Goal: Information Seeking & Learning: Learn about a topic

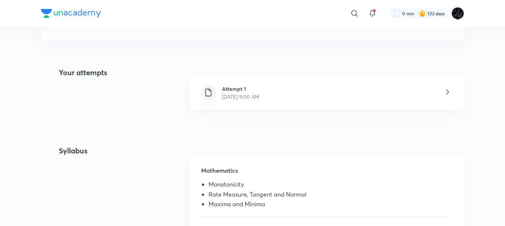
scroll to position [142, 0]
click at [259, 98] on p "[DATE] 9:00 AM" at bounding box center [240, 96] width 37 height 8
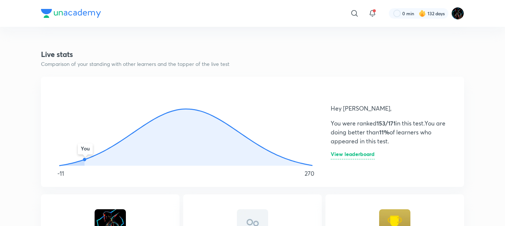
scroll to position [390, 0]
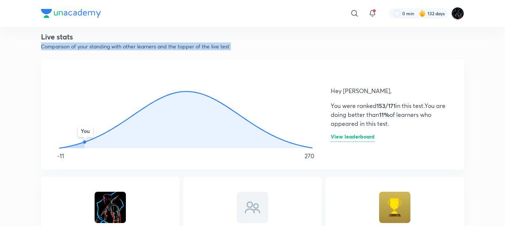
drag, startPoint x: 197, startPoint y: 67, endPoint x: 202, endPoint y: 31, distance: 36.8
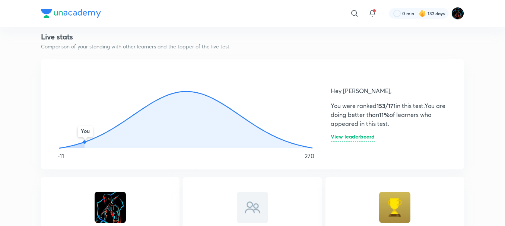
click at [228, 88] on icon "You" at bounding box center [186, 109] width 272 height 82
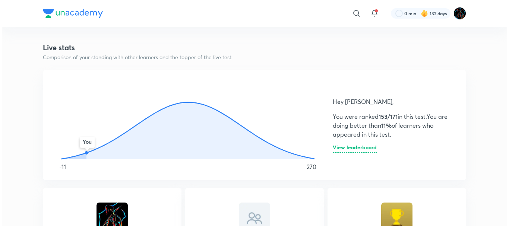
scroll to position [378, 0]
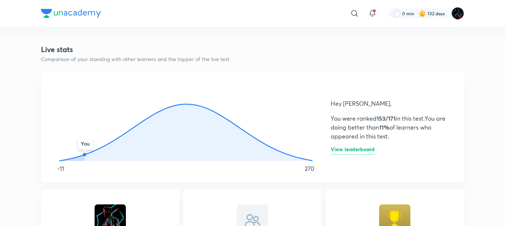
click at [366, 148] on h6 "View leaderboard" at bounding box center [353, 151] width 44 height 8
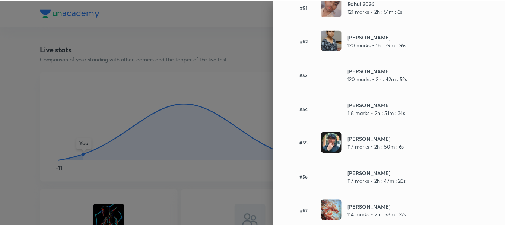
scroll to position [1903, 0]
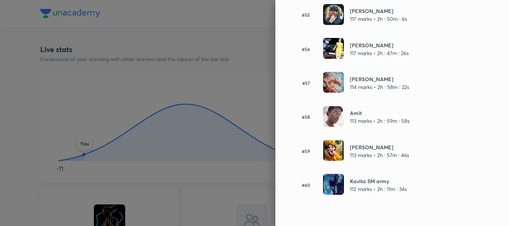
click at [170, 91] on div at bounding box center [254, 113] width 509 height 226
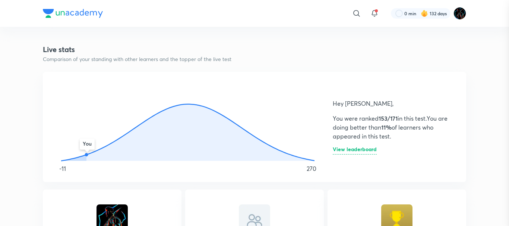
scroll to position [0, 0]
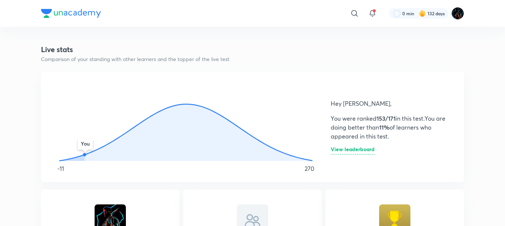
click at [360, 151] on h6 "View leaderboard" at bounding box center [353, 151] width 44 height 8
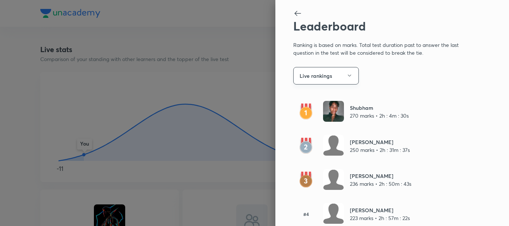
click at [330, 81] on button "Live rankings" at bounding box center [326, 76] width 66 height 18
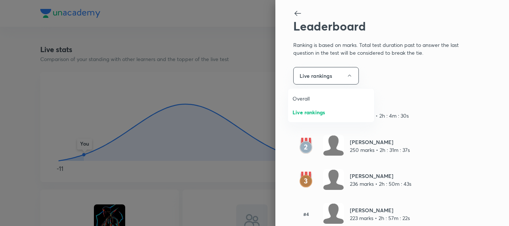
click at [324, 97] on span "Overall" at bounding box center [331, 99] width 77 height 8
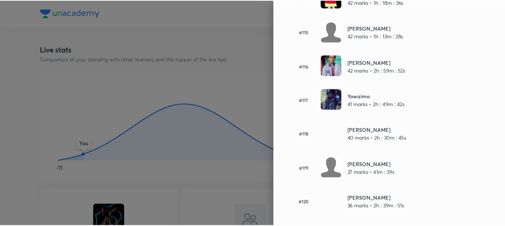
scroll to position [3927, 0]
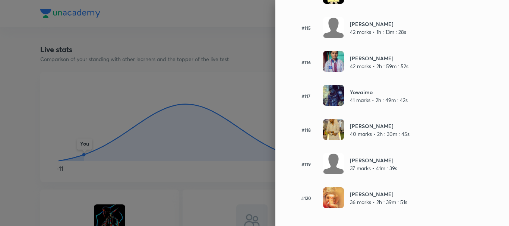
click at [217, 90] on div at bounding box center [254, 113] width 509 height 226
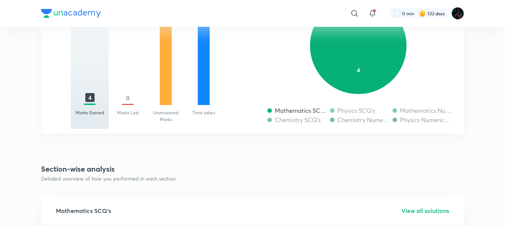
scroll to position [0, 0]
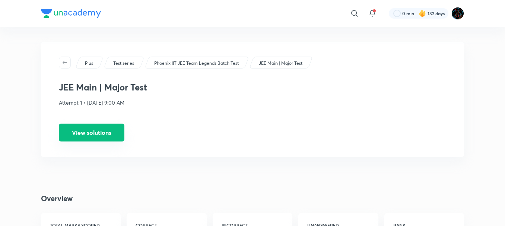
click at [90, 133] on button "View solutions" at bounding box center [92, 133] width 66 height 18
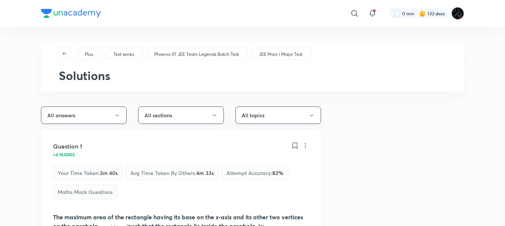
click at [255, 20] on div "​" at bounding box center [293, 13] width 137 height 18
click at [67, 56] on icon "button" at bounding box center [65, 54] width 6 height 6
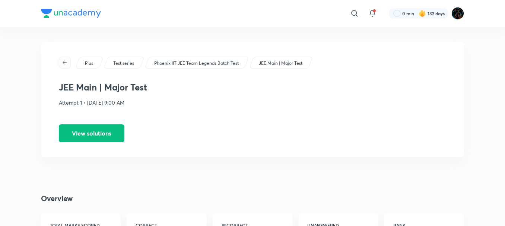
click at [63, 62] on icon "button" at bounding box center [65, 63] width 6 height 6
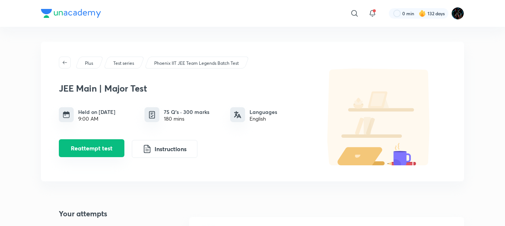
click at [109, 152] on button "Reattempt test" at bounding box center [92, 148] width 66 height 18
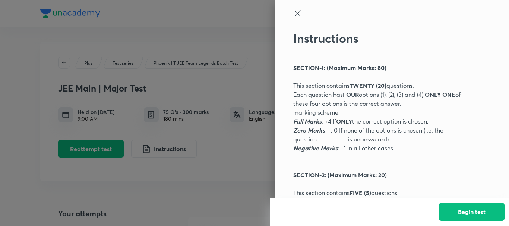
scroll to position [134, 0]
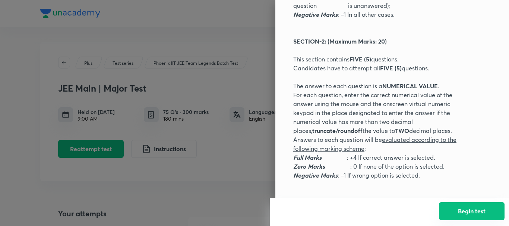
click at [484, 213] on button "Begin test" at bounding box center [472, 211] width 66 height 18
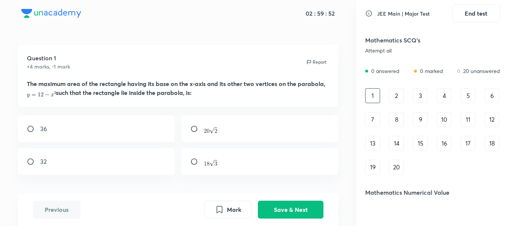
click at [118, 157] on div "32" at bounding box center [96, 161] width 157 height 27
radio input "true"
click at [274, 205] on button "Save & Next" at bounding box center [291, 209] width 66 height 18
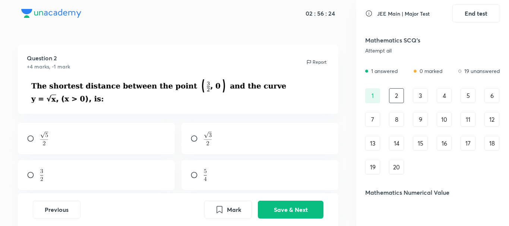
click at [36, 154] on div at bounding box center [96, 138] width 157 height 31
radio input "true"
click at [303, 210] on button "Save & Next" at bounding box center [291, 209] width 66 height 18
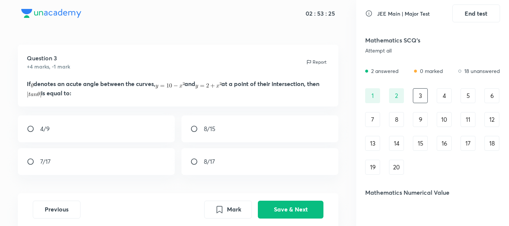
click at [215, 166] on div "8/17" at bounding box center [260, 161] width 157 height 27
radio input "true"
click at [277, 210] on button "Save & Next" at bounding box center [291, 209] width 66 height 18
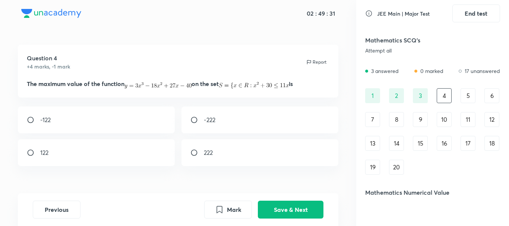
click at [44, 145] on div "122" at bounding box center [96, 152] width 157 height 27
radio input "true"
click at [289, 207] on button "Save & Next" at bounding box center [291, 209] width 66 height 18
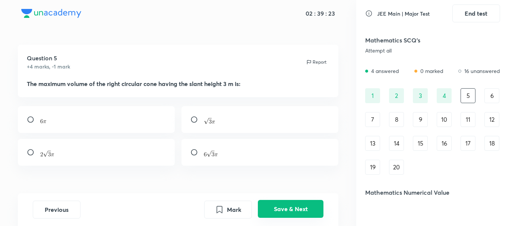
click at [291, 205] on button "Save & Next" at bounding box center [291, 209] width 66 height 18
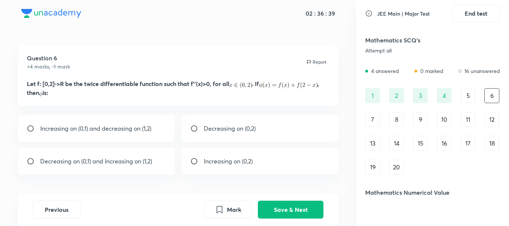
click at [221, 127] on p "Decreasing on (0,2)" at bounding box center [230, 128] width 52 height 9
radio input "true"
click at [294, 211] on button "Save & Next" at bounding box center [291, 209] width 66 height 18
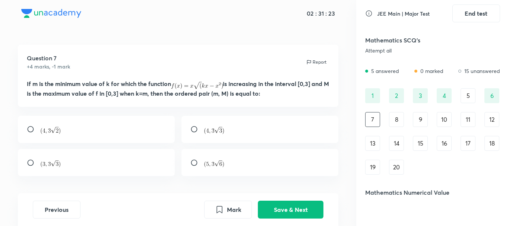
click at [211, 76] on div "Question 7 +4 marks, -1 mark Report If m is the minimum value of k for which th…" at bounding box center [178, 76] width 321 height 62
click at [302, 210] on button "Save & Next" at bounding box center [291, 209] width 66 height 18
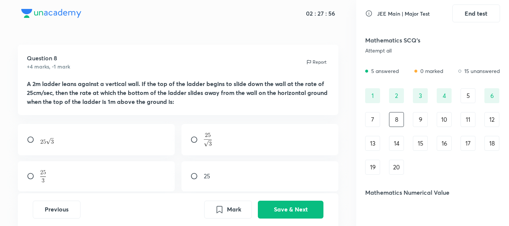
click at [227, 141] on div at bounding box center [260, 139] width 157 height 31
radio input "true"
click at [294, 214] on button "Save & Next" at bounding box center [291, 209] width 66 height 18
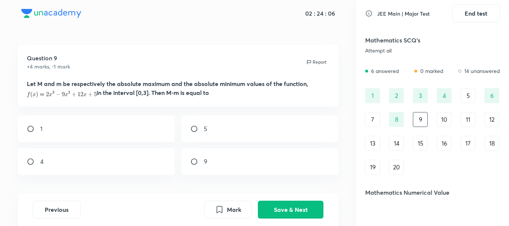
click at [80, 173] on div "4" at bounding box center [96, 161] width 157 height 27
click at [214, 161] on div "9" at bounding box center [260, 161] width 157 height 27
radio input "false"
radio input "true"
click at [291, 214] on button "Save & Next" at bounding box center [291, 209] width 66 height 18
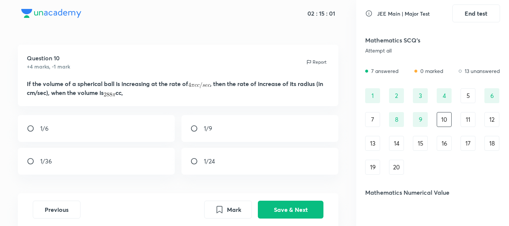
click at [214, 160] on p "1/24" at bounding box center [209, 161] width 11 height 9
radio input "true"
click at [303, 216] on button "Save & Next" at bounding box center [291, 209] width 66 height 18
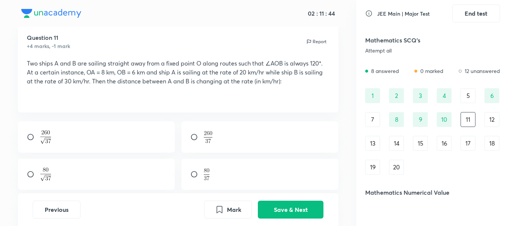
scroll to position [25, 0]
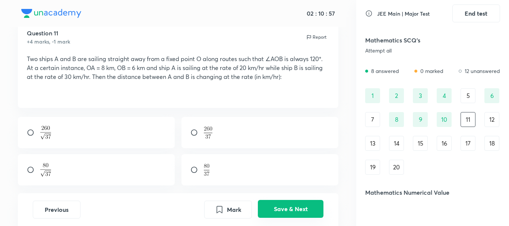
click at [291, 208] on button "Save & Next" at bounding box center [291, 209] width 66 height 18
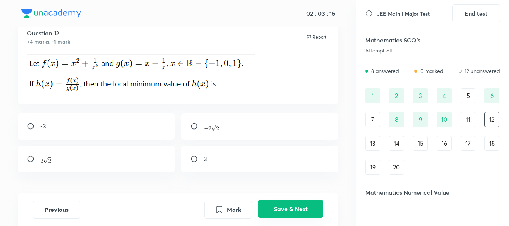
click at [277, 205] on button "Save & Next" at bounding box center [291, 209] width 66 height 18
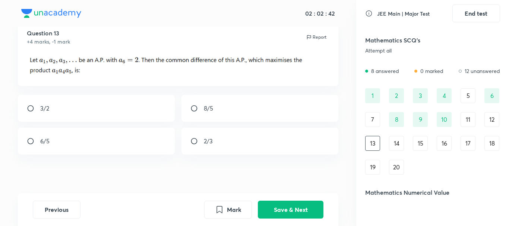
click at [233, 107] on div "8/5" at bounding box center [260, 108] width 157 height 27
radio input "true"
click at [297, 213] on button "Save & Next" at bounding box center [291, 209] width 66 height 18
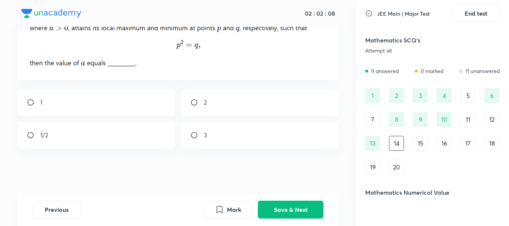
scroll to position [0, 0]
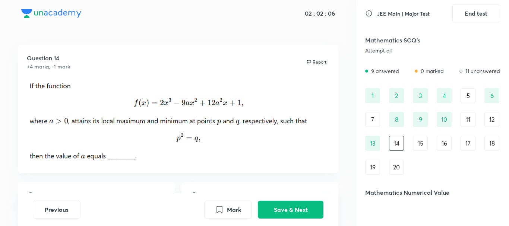
click at [179, 114] on img at bounding box center [178, 120] width 303 height 83
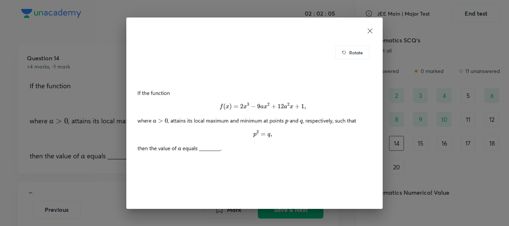
click at [94, 31] on div "Rotate" at bounding box center [254, 113] width 509 height 226
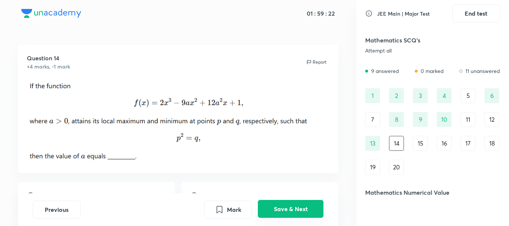
click at [294, 209] on button "Save & Next" at bounding box center [291, 209] width 66 height 18
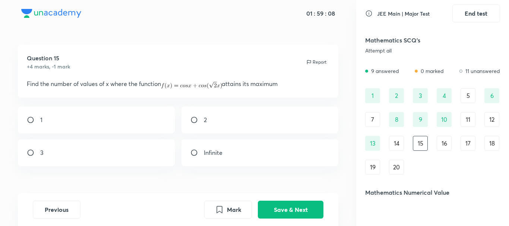
click at [146, 59] on div "Question 15 +4 marks, -1 mark Report" at bounding box center [178, 62] width 303 height 17
drag, startPoint x: 410, startPoint y: 38, endPoint x: 203, endPoint y: 14, distance: 209.0
click at [203, 14] on div "01 : 58 : 09 Question 15 +4 marks, -1 mark Report Find the number of values of …" at bounding box center [254, 113] width 509 height 226
drag, startPoint x: 369, startPoint y: 39, endPoint x: 339, endPoint y: 39, distance: 30.2
click at [339, 39] on div "01 : 57 : 54 Question 15 +4 marks, -1 mark Report Find the number of values of …" at bounding box center [254, 113] width 509 height 226
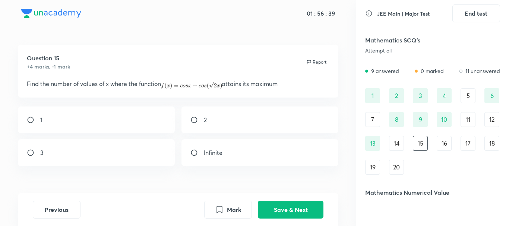
click at [168, 34] on div "01 : 56 : 39 Question 15 +4 marks, -1 mark Report Find the number of values of …" at bounding box center [178, 113] width 356 height 226
click at [32, 15] on div "01 : 55 : 08" at bounding box center [178, 13] width 335 height 27
click at [142, 38] on div "01 : 55 : 04 Question 15 +4 marks, -1 mark Report Find the number of values of …" at bounding box center [178, 113] width 356 height 226
click at [159, 67] on div "Question 15 +4 marks, -1 mark Report" at bounding box center [178, 62] width 303 height 17
click at [146, 34] on div "01 : 54 : 56 Question 15 +4 marks, -1 mark Report Find the number of values of …" at bounding box center [178, 113] width 356 height 226
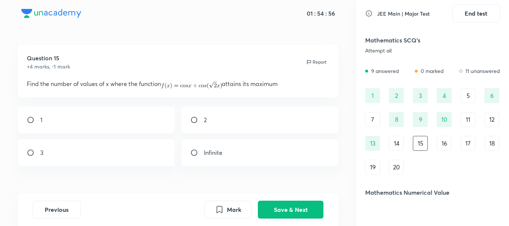
click at [158, 52] on div "Question 15 +4 marks, -1 mark Report Find the number of values of x where the f…" at bounding box center [178, 71] width 321 height 53
click at [192, 28] on div "01 : 54 : 55 Question 15 +4 marks, -1 mark Report Find the number of values of …" at bounding box center [178, 113] width 356 height 226
click at [165, 34] on div "01 : 54 : 52 Question 15 +4 marks, -1 mark Report Find the number of values of …" at bounding box center [178, 113] width 356 height 226
click at [73, 17] on div "01 : 54 : 51" at bounding box center [178, 13] width 335 height 27
click at [157, 42] on div "01 : 54 : 50 Question 15 +4 marks, -1 mark Report Find the number of values of …" at bounding box center [178, 113] width 356 height 226
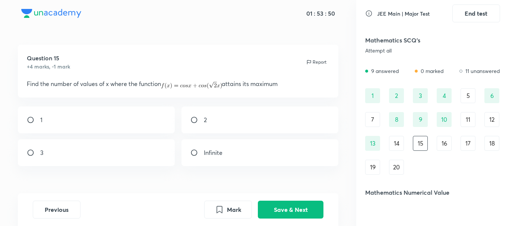
click at [147, 114] on div "1" at bounding box center [96, 120] width 157 height 27
radio input "true"
click at [295, 214] on button "Save & Next" at bounding box center [291, 209] width 66 height 18
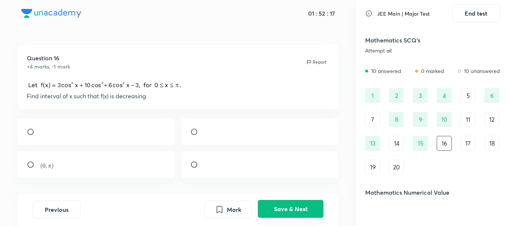
click at [272, 204] on button "Save & Next" at bounding box center [291, 209] width 66 height 18
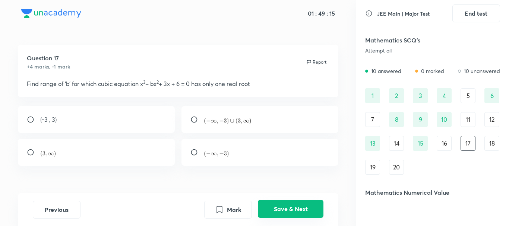
click at [281, 208] on button "Save & Next" at bounding box center [291, 209] width 66 height 18
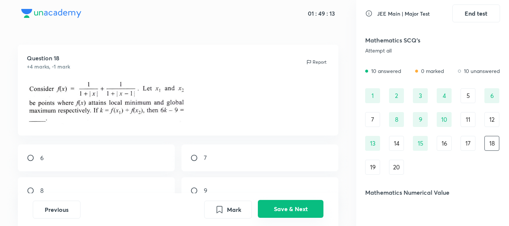
click at [286, 206] on button "Save & Next" at bounding box center [291, 209] width 66 height 18
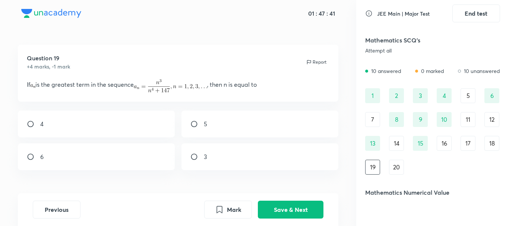
click at [221, 126] on div "5" at bounding box center [260, 124] width 157 height 27
radio input "true"
click at [286, 214] on button "Save & Next" at bounding box center [291, 209] width 66 height 18
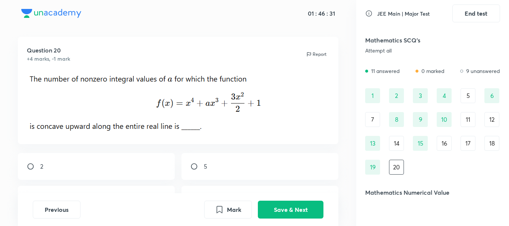
scroll to position [7, 0]
click at [279, 213] on button "Save & Next" at bounding box center [291, 209] width 66 height 18
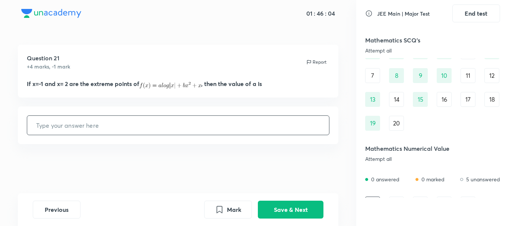
scroll to position [58, 0]
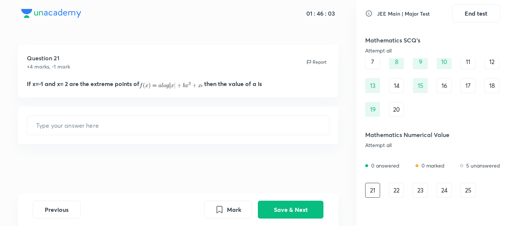
click at [81, 78] on div "Question 21 +4 marks, -1 mark Report If x=-1 and x= 2 are the extreme points of…" at bounding box center [178, 71] width 321 height 53
click at [134, 59] on div "Question 21 +4 marks, -1 mark Report" at bounding box center [178, 62] width 303 height 17
click at [395, 197] on div "22" at bounding box center [396, 190] width 15 height 15
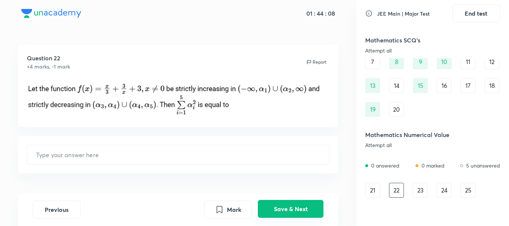
click at [296, 218] on button "Save & Next" at bounding box center [291, 209] width 66 height 18
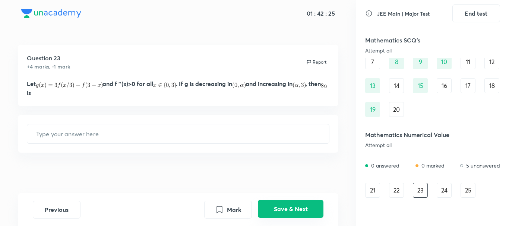
click at [295, 209] on button "Save & Next" at bounding box center [291, 209] width 66 height 18
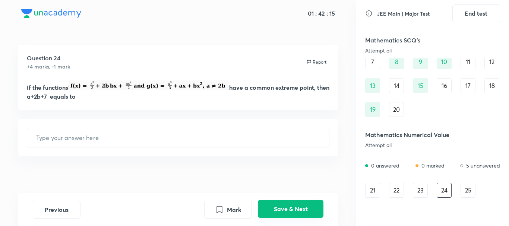
click at [293, 212] on button "Save & Next" at bounding box center [291, 209] width 66 height 18
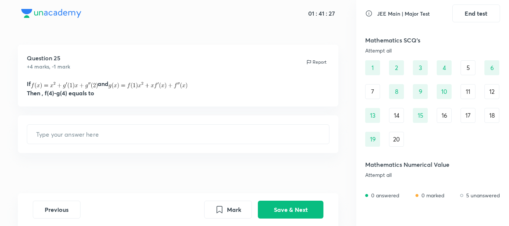
scroll to position [0, 0]
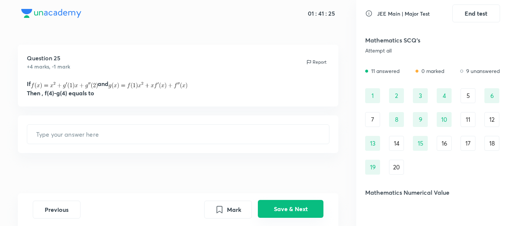
click at [289, 214] on button "Save & Next" at bounding box center [291, 209] width 66 height 18
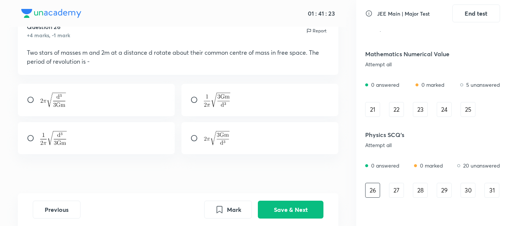
scroll to position [37, 0]
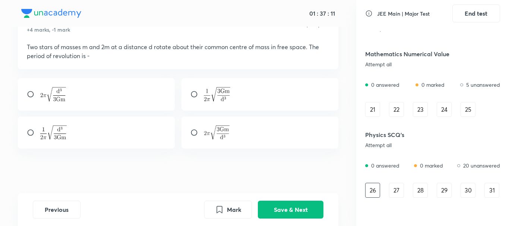
click at [98, 88] on div at bounding box center [96, 94] width 157 height 32
radio input "true"
click at [286, 214] on button "Save & Next" at bounding box center [291, 209] width 66 height 18
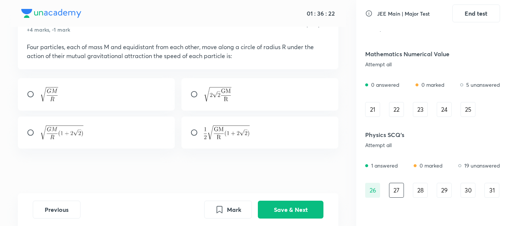
click at [126, 172] on div "Question 27 +4 marks, -1 mark Report Four particles, each of mass M and equidis…" at bounding box center [178, 101] width 356 height 186
click at [216, 142] on div at bounding box center [260, 133] width 157 height 32
radio input "true"
click at [283, 204] on button "Save & Next" at bounding box center [291, 209] width 66 height 18
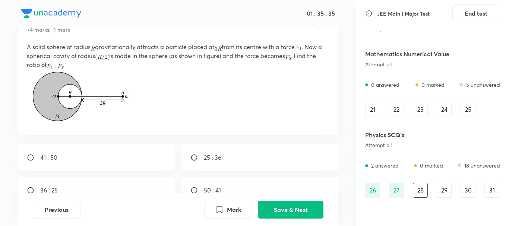
click at [92, 164] on div "41 : 50" at bounding box center [96, 157] width 157 height 27
radio input "true"
click at [266, 207] on button "Save & Next" at bounding box center [291, 209] width 66 height 18
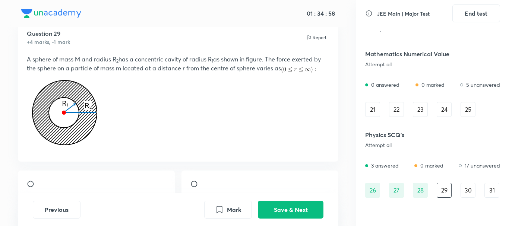
scroll to position [20, 0]
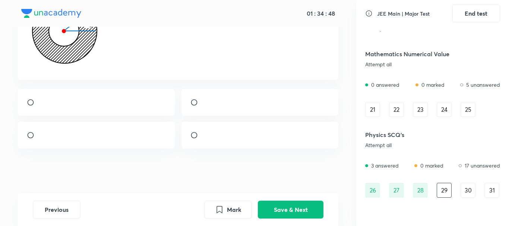
click at [156, 122] on div at bounding box center [96, 135] width 157 height 27
radio input "true"
click at [41, 104] on img at bounding box center [40, 104] width 0 height 0
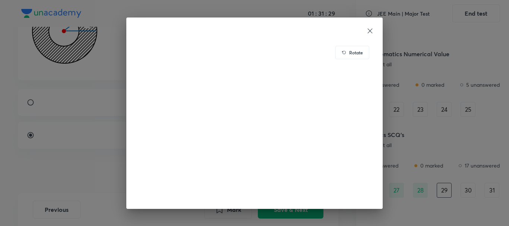
click at [369, 32] on icon at bounding box center [370, 30] width 5 height 5
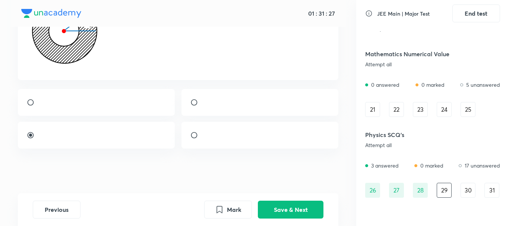
click at [29, 99] on input "radio" at bounding box center [33, 102] width 13 height 7
radio input "true"
radio input "false"
click at [281, 205] on button "Save & Next" at bounding box center [291, 209] width 66 height 18
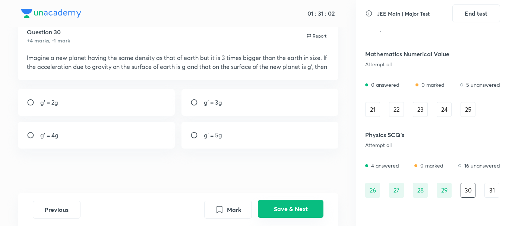
scroll to position [26, 0]
click at [202, 99] on input "radio" at bounding box center [196, 102] width 13 height 7
radio input "true"
click at [283, 204] on button "Save & Next" at bounding box center [291, 209] width 66 height 18
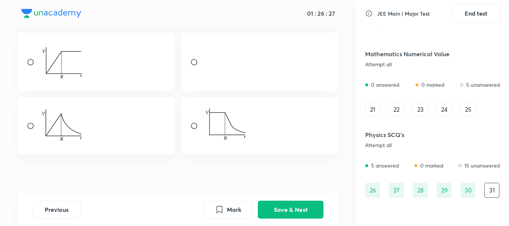
scroll to position [111, 0]
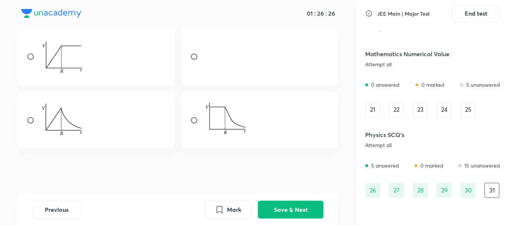
click at [91, 111] on div at bounding box center [96, 120] width 157 height 57
radio input "true"
click at [282, 212] on button "Save & Next" at bounding box center [291, 209] width 66 height 18
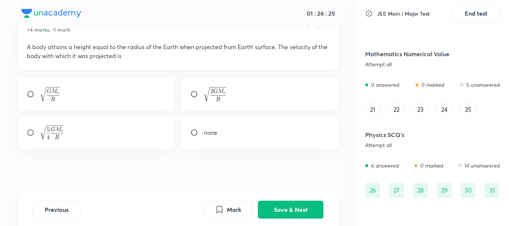
scroll to position [163, 0]
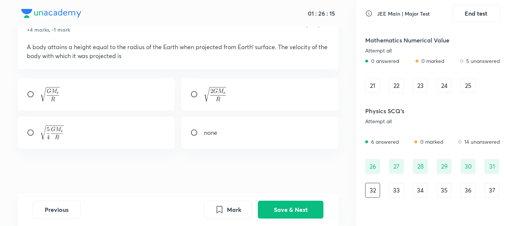
click at [193, 95] on input "radio" at bounding box center [196, 94] width 13 height 7
click at [195, 95] on input "radio" at bounding box center [196, 94] width 13 height 7
radio input "true"
click at [280, 206] on button "Save & Next" at bounding box center [291, 209] width 66 height 18
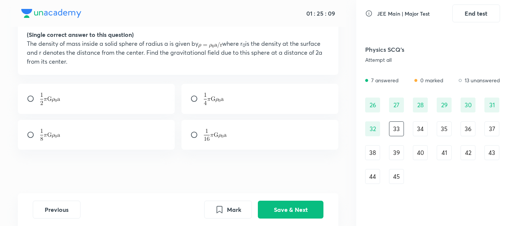
scroll to position [226, 0]
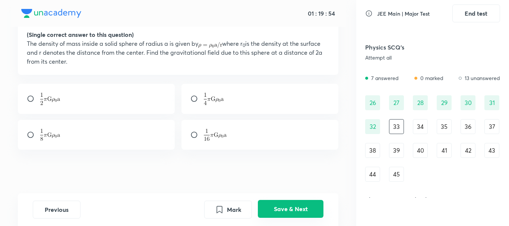
click at [299, 211] on button "Save & Next" at bounding box center [291, 209] width 66 height 18
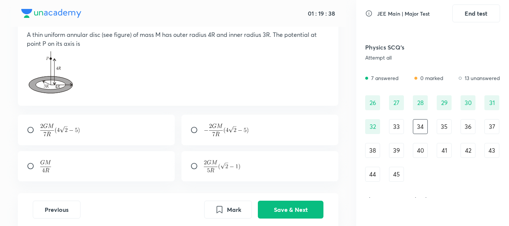
click at [201, 120] on div at bounding box center [260, 130] width 157 height 31
radio input "true"
click at [296, 206] on button "Save & Next" at bounding box center [291, 209] width 66 height 18
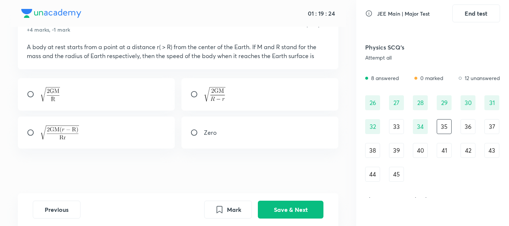
scroll to position [37, 0]
click at [202, 93] on input "radio" at bounding box center [196, 94] width 13 height 7
radio input "true"
click at [288, 205] on button "Save & Next" at bounding box center [291, 209] width 66 height 18
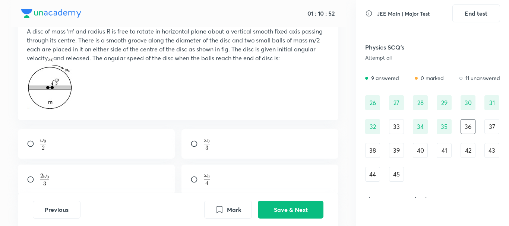
scroll to position [62, 0]
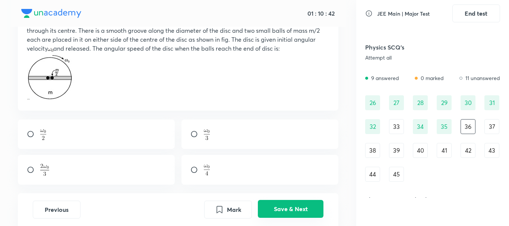
click at [286, 202] on button "Save & Next" at bounding box center [291, 209] width 66 height 18
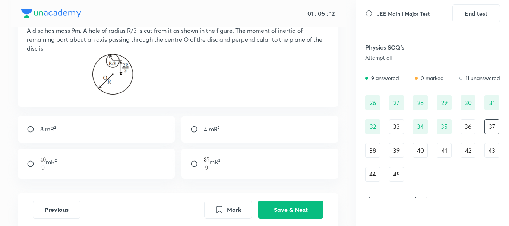
click at [226, 137] on div "4 mR²" at bounding box center [260, 129] width 157 height 27
radio input "true"
click at [213, 82] on p at bounding box center [178, 75] width 303 height 45
click at [280, 207] on button "Save & Next" at bounding box center [291, 209] width 66 height 18
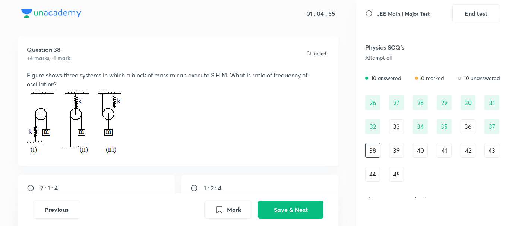
scroll to position [0, 0]
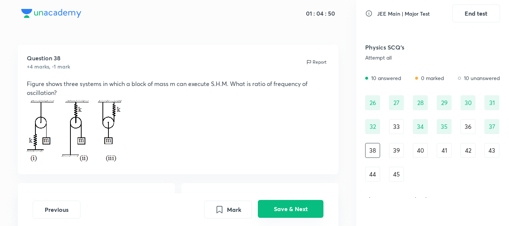
click at [284, 209] on button "Save & Next" at bounding box center [291, 209] width 66 height 18
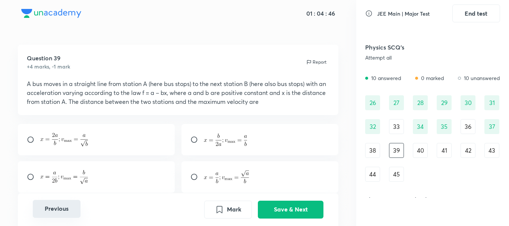
click at [64, 212] on button "Previous" at bounding box center [57, 209] width 48 height 18
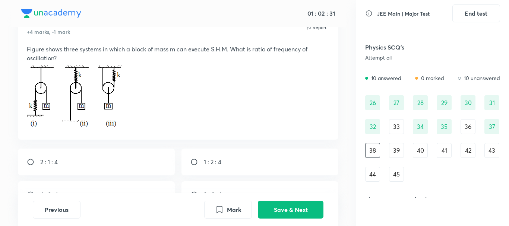
scroll to position [22, 0]
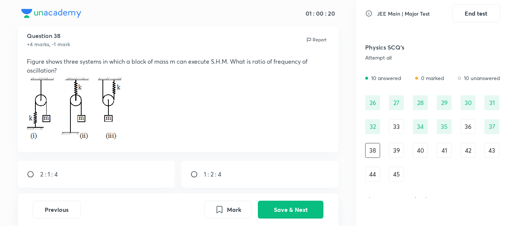
click at [113, 175] on div "2 : 1 : 4" at bounding box center [96, 174] width 157 height 27
radio input "true"
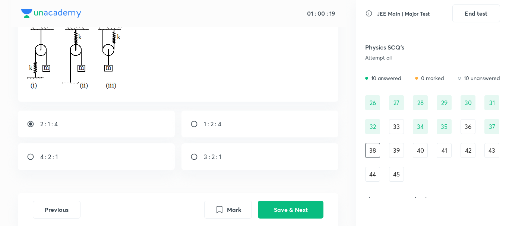
scroll to position [75, 0]
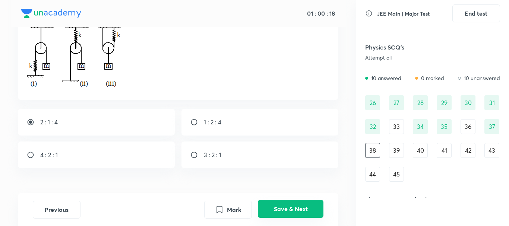
click at [290, 208] on button "Save & Next" at bounding box center [291, 209] width 66 height 18
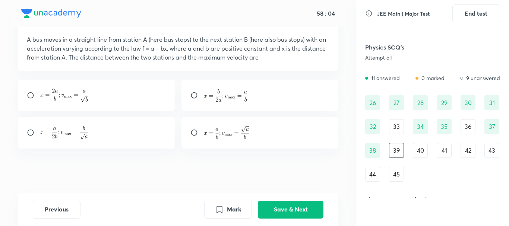
click at [50, 98] on img at bounding box center [64, 95] width 48 height 13
radio input "true"
click at [285, 209] on button "Save & Next" at bounding box center [291, 209] width 66 height 18
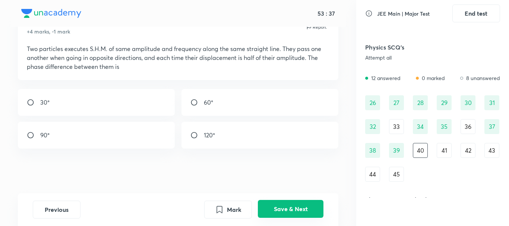
click at [292, 215] on button "Save & Next" at bounding box center [291, 209] width 66 height 18
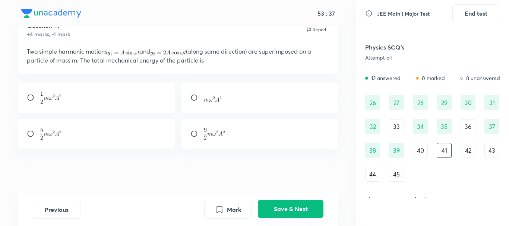
scroll to position [32, 0]
click at [172, 32] on div "Question 41 +4 marks, -1 mark Report" at bounding box center [178, 29] width 303 height 17
click at [105, 121] on div at bounding box center [96, 134] width 157 height 30
radio input "true"
click at [300, 201] on button "Save & Next" at bounding box center [291, 209] width 66 height 18
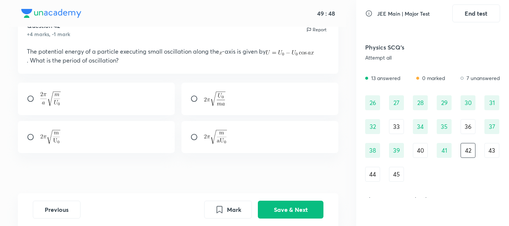
drag, startPoint x: 162, startPoint y: 53, endPoint x: 41, endPoint y: 62, distance: 121.8
click at [41, 62] on p "The potential energy of a particle executing small oscillation along the -axis …" at bounding box center [178, 56] width 303 height 18
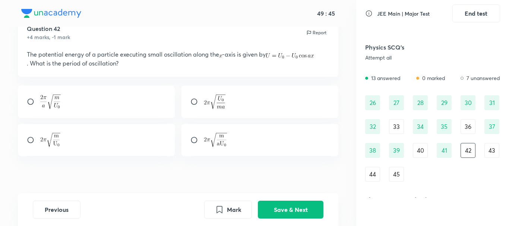
scroll to position [37, 0]
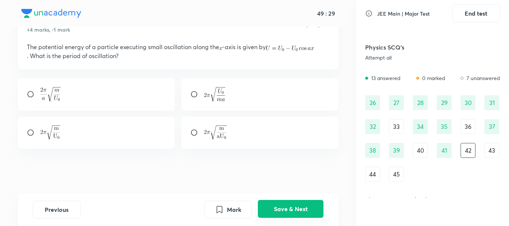
click at [280, 211] on button "Save & Next" at bounding box center [291, 209] width 66 height 18
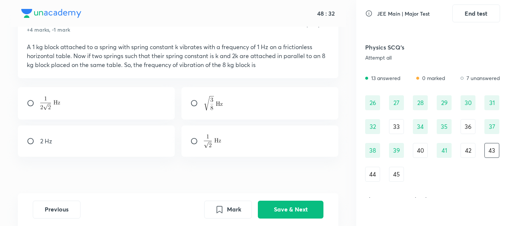
click at [246, 99] on div at bounding box center [260, 103] width 157 height 32
radio input "true"
click at [278, 212] on button "Save & Next" at bounding box center [291, 209] width 66 height 18
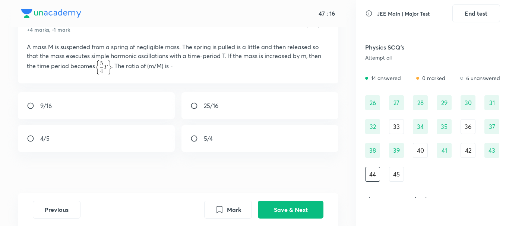
click at [201, 103] on input "radio" at bounding box center [196, 105] width 13 height 7
radio input "true"
click at [281, 206] on button "Save & Next" at bounding box center [291, 209] width 66 height 18
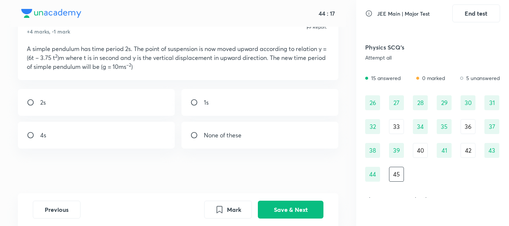
drag, startPoint x: 239, startPoint y: 154, endPoint x: 233, endPoint y: 135, distance: 19.0
click at [233, 135] on div "Question 45 +4 marks, -1 mark Report A simple pendulum has time period 2s. The …" at bounding box center [178, 102] width 356 height 184
click at [233, 135] on p "None of these" at bounding box center [223, 135] width 38 height 9
radio input "true"
click at [278, 205] on button "Save & Next" at bounding box center [291, 209] width 66 height 18
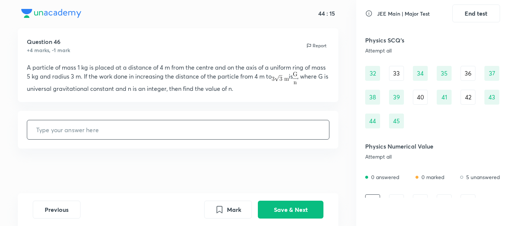
scroll to position [291, 0]
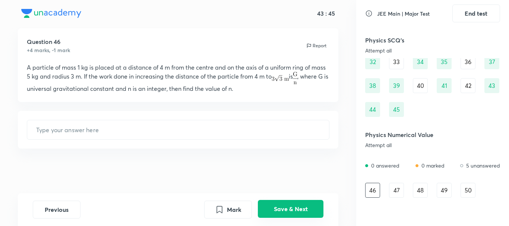
click at [300, 208] on button "Save & Next" at bounding box center [291, 209] width 66 height 18
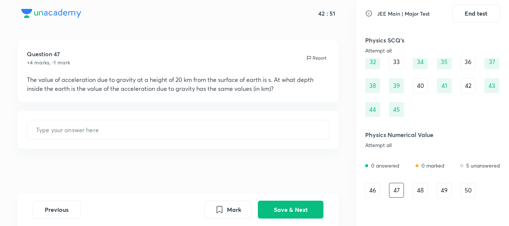
click at [218, 140] on div "​" at bounding box center [178, 130] width 321 height 38
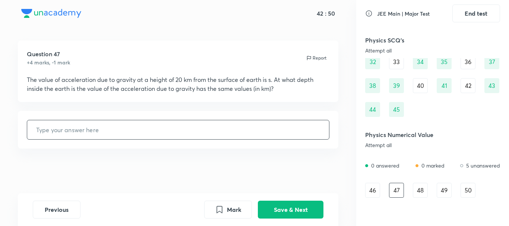
click at [218, 130] on input "text" at bounding box center [178, 129] width 302 height 19
drag, startPoint x: 135, startPoint y: 130, endPoint x: 138, endPoint y: 132, distance: 4.2
click at [135, 130] on input "text" at bounding box center [178, 129] width 302 height 19
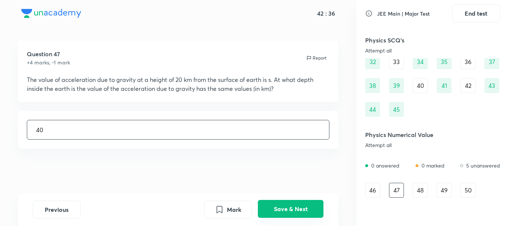
type input "40"
click at [299, 214] on button "Save & Next" at bounding box center [291, 209] width 66 height 18
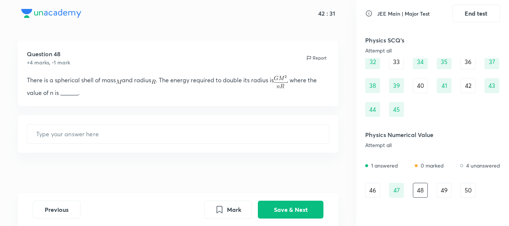
click at [307, 199] on div "Previous Mark Save & Next" at bounding box center [178, 209] width 321 height 33
click at [300, 212] on button "Save & Next" at bounding box center [291, 209] width 66 height 18
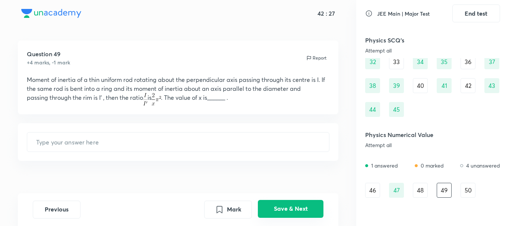
click at [284, 203] on button "Save & Next" at bounding box center [291, 209] width 66 height 18
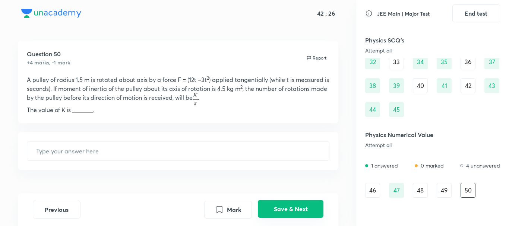
click at [284, 203] on button "Save & Next" at bounding box center [291, 209] width 66 height 18
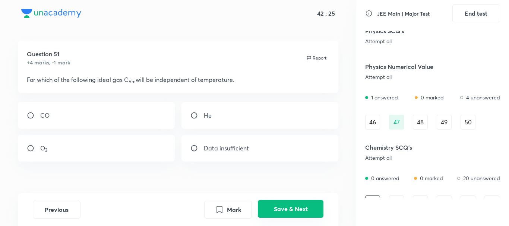
scroll to position [372, 0]
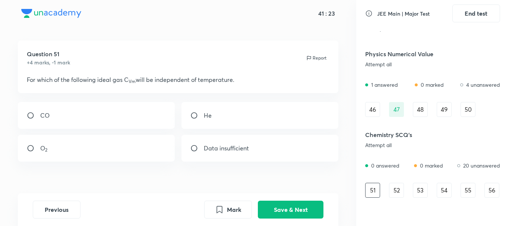
click at [208, 61] on div "Question 51 +4 marks, -1 mark Report" at bounding box center [178, 58] width 303 height 17
click at [170, 40] on div "41 : 17 Question 51 +4 marks, -1 mark Report For which of the following ideal g…" at bounding box center [178, 113] width 356 height 226
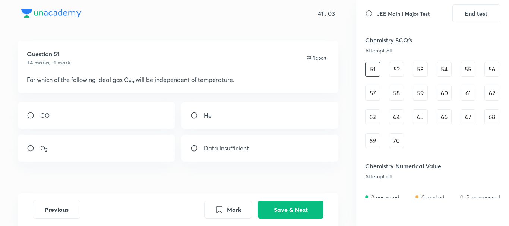
scroll to position [495, 0]
click at [263, 154] on div "Data insufficient" at bounding box center [260, 148] width 157 height 27
radio input "true"
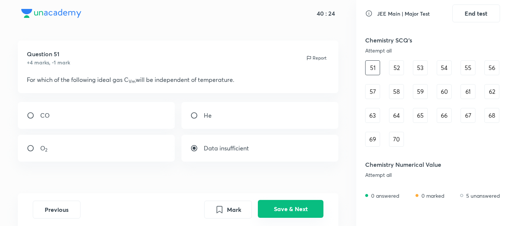
click at [273, 206] on button "Save & Next" at bounding box center [291, 209] width 66 height 18
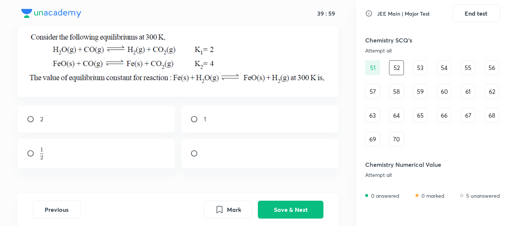
scroll to position [71, 0]
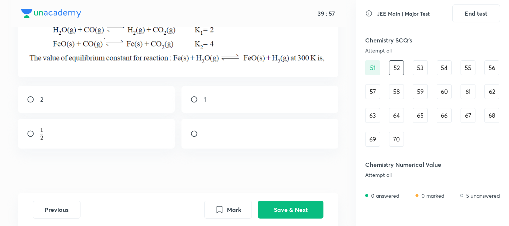
click at [91, 130] on div at bounding box center [96, 134] width 157 height 30
radio input "true"
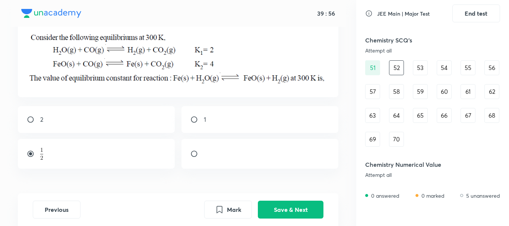
scroll to position [46, 0]
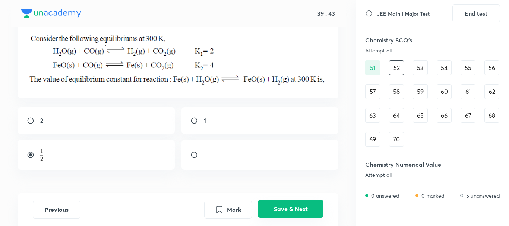
click at [279, 207] on button "Save & Next" at bounding box center [291, 209] width 66 height 18
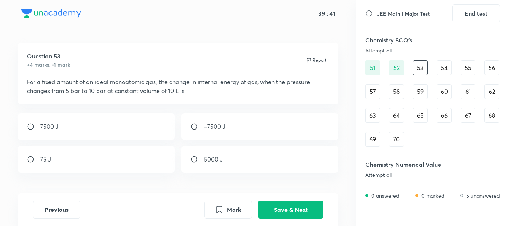
scroll to position [0, 0]
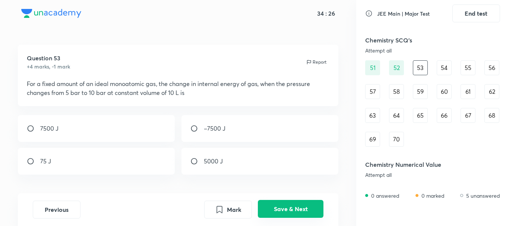
click at [298, 207] on button "Save & Next" at bounding box center [291, 209] width 66 height 18
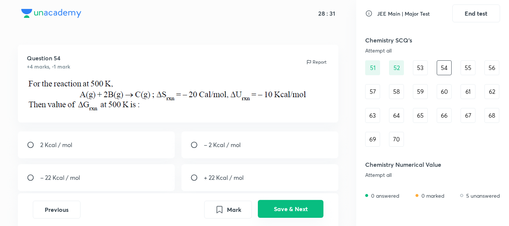
click at [303, 215] on button "Save & Next" at bounding box center [291, 209] width 66 height 18
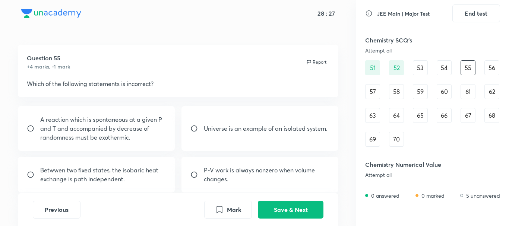
click at [203, 69] on div "Question 55 +4 marks, -1 mark Report" at bounding box center [178, 62] width 303 height 17
click at [31, 131] on input "radio" at bounding box center [33, 128] width 13 height 7
radio input "true"
click at [280, 215] on button "Save & Next" at bounding box center [291, 209] width 66 height 18
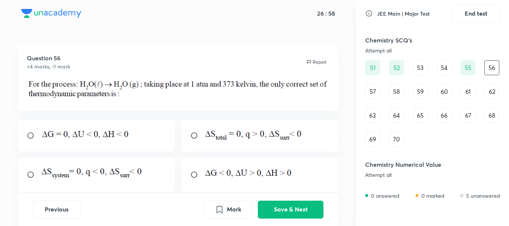
click at [148, 53] on div "Question 56 +4 marks, -1 mark Report" at bounding box center [178, 78] width 321 height 66
click at [215, 133] on img at bounding box center [254, 135] width 100 height 12
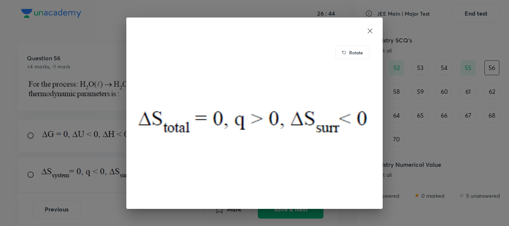
click at [371, 30] on icon at bounding box center [369, 30] width 7 height 7
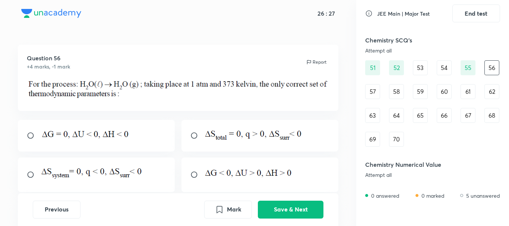
click at [192, 136] on input "radio" at bounding box center [196, 135] width 13 height 7
radio input "true"
click at [285, 209] on button "Save & Next" at bounding box center [291, 209] width 66 height 18
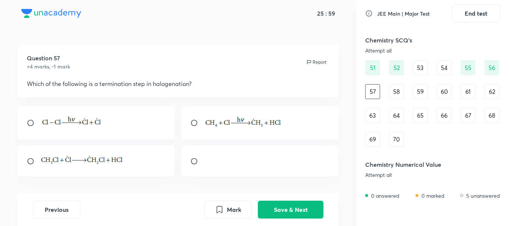
click at [192, 122] on input "radio" at bounding box center [196, 122] width 13 height 7
radio input "true"
click at [290, 209] on button "Save & Next" at bounding box center [291, 209] width 66 height 18
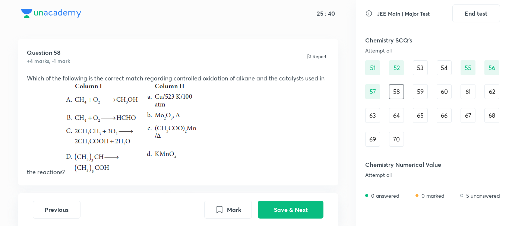
scroll to position [3, 0]
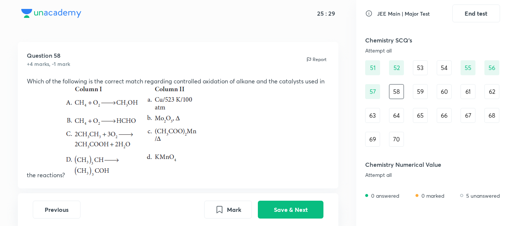
click at [199, 171] on p "Which of the following is the correct match regarding controlled oxidation of a…" at bounding box center [178, 128] width 303 height 103
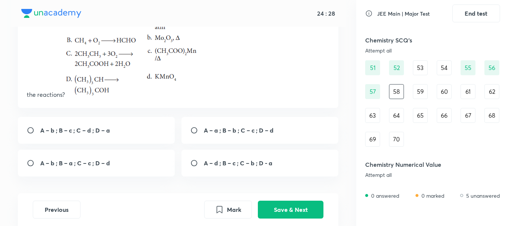
scroll to position [109, 0]
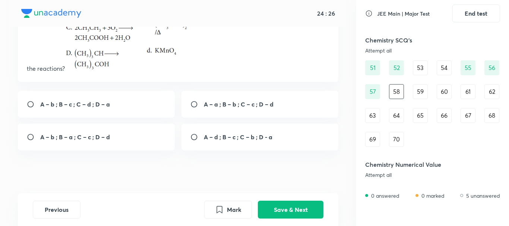
click at [130, 100] on div "A – b ; B – c ; C – d ; D – a" at bounding box center [96, 104] width 157 height 27
radio input "true"
click at [318, 212] on button "Save & Next" at bounding box center [291, 209] width 66 height 18
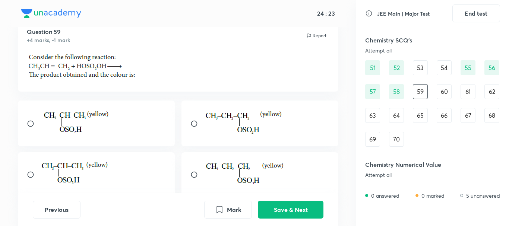
scroll to position [21, 0]
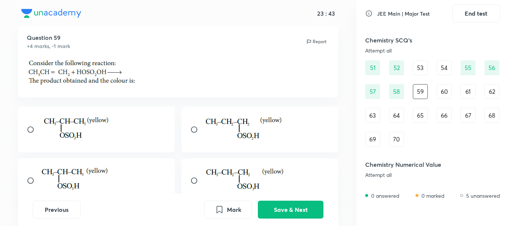
click at [32, 179] on input "radio" at bounding box center [33, 180] width 13 height 7
radio input "true"
click at [276, 203] on button "Save & Next" at bounding box center [291, 209] width 66 height 18
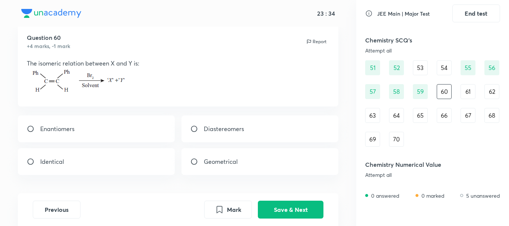
click at [30, 128] on input "radio" at bounding box center [33, 128] width 13 height 7
radio input "true"
click at [282, 209] on button "Save & Next" at bounding box center [291, 209] width 66 height 18
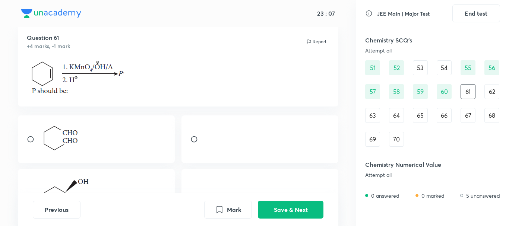
click at [194, 139] on input "radio" at bounding box center [196, 139] width 13 height 7
radio input "true"
click at [282, 216] on button "Save & Next" at bounding box center [291, 209] width 66 height 18
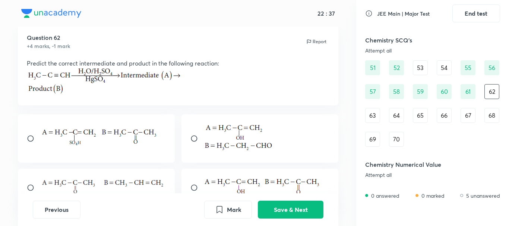
click at [196, 189] on input "radio" at bounding box center [196, 187] width 13 height 7
radio input "true"
click at [289, 209] on button "Save & Next" at bounding box center [291, 209] width 66 height 18
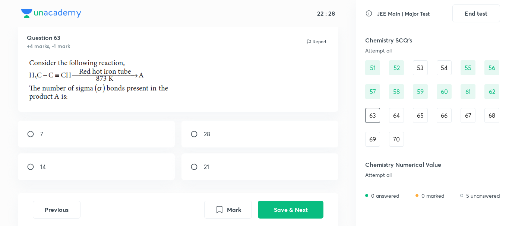
click at [196, 163] on div "21" at bounding box center [260, 167] width 157 height 27
radio input "true"
click at [280, 208] on button "Save & Next" at bounding box center [291, 209] width 66 height 18
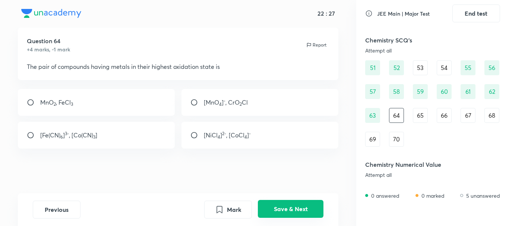
scroll to position [17, 0]
click at [194, 101] on input "radio" at bounding box center [196, 102] width 13 height 7
radio input "true"
click at [293, 208] on button "Save & Next" at bounding box center [291, 209] width 66 height 18
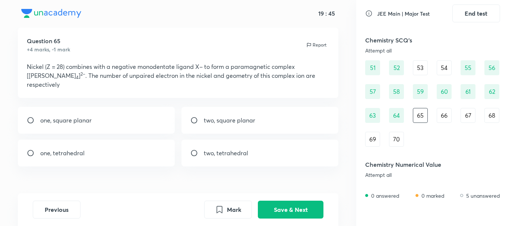
click at [245, 149] on div "two, tetrahedral" at bounding box center [260, 153] width 157 height 27
radio input "true"
click at [280, 206] on button "Save & Next" at bounding box center [291, 209] width 66 height 18
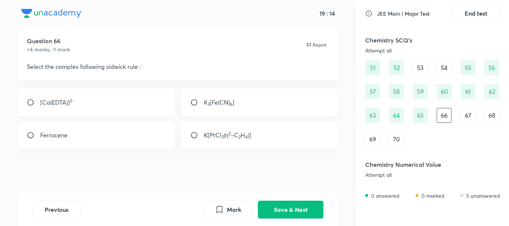
click at [28, 133] on input "radio" at bounding box center [33, 135] width 13 height 7
radio input "true"
click at [284, 212] on button "Save & Next" at bounding box center [291, 209] width 66 height 18
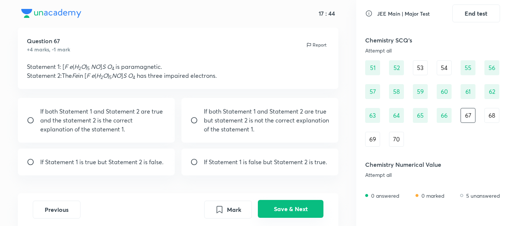
click at [281, 205] on button "Save & Next" at bounding box center [291, 209] width 66 height 18
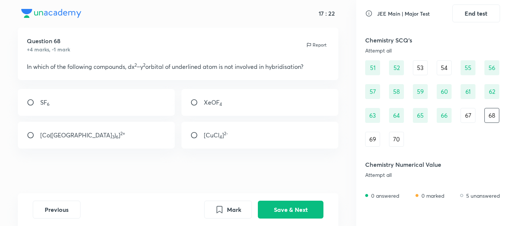
click at [132, 102] on div "SF 6" at bounding box center [96, 102] width 157 height 27
radio input "true"
click at [289, 201] on button "Save & Next" at bounding box center [291, 209] width 66 height 18
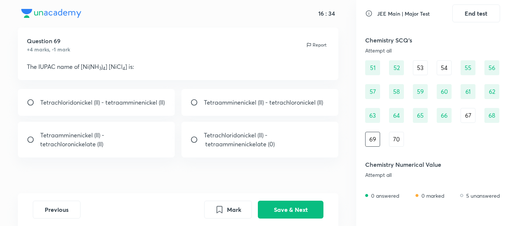
click at [29, 140] on input "radio" at bounding box center [33, 139] width 13 height 7
radio input "true"
click at [284, 204] on button "Save & Next" at bounding box center [291, 209] width 66 height 18
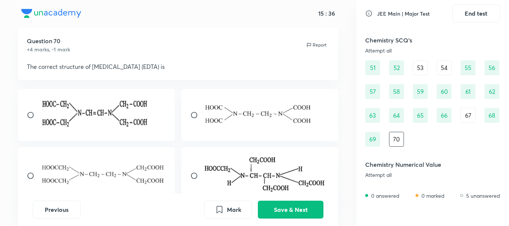
click at [29, 174] on input "radio" at bounding box center [33, 175] width 13 height 7
radio input "true"
click at [290, 214] on button "Save & Next" at bounding box center [291, 209] width 66 height 18
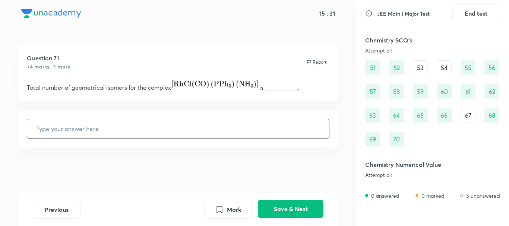
scroll to position [525, 0]
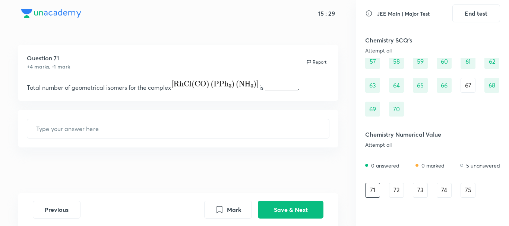
click at [134, 69] on div "Question 71 +4 marks, -1 mark Report" at bounding box center [178, 62] width 303 height 17
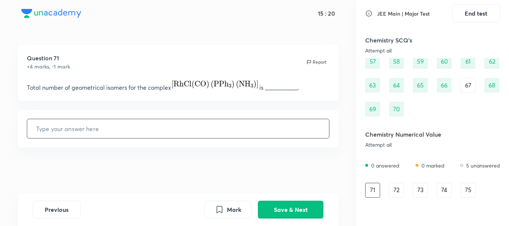
click at [187, 123] on input "text" at bounding box center [178, 128] width 302 height 19
click at [266, 72] on div "Question 71 +4 marks, -1 mark Report Total number of geometrical isomers for th…" at bounding box center [178, 73] width 321 height 56
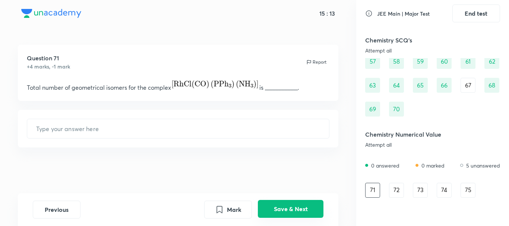
click at [307, 206] on button "Save & Next" at bounding box center [291, 209] width 66 height 18
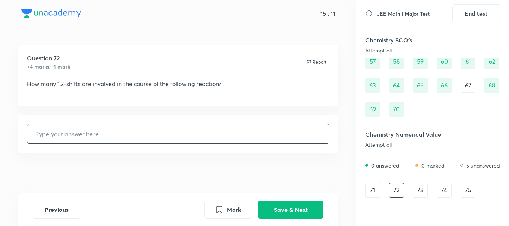
click at [259, 144] on input "text" at bounding box center [178, 133] width 302 height 19
type input "0"
click at [293, 204] on button "Save & Next" at bounding box center [291, 209] width 66 height 18
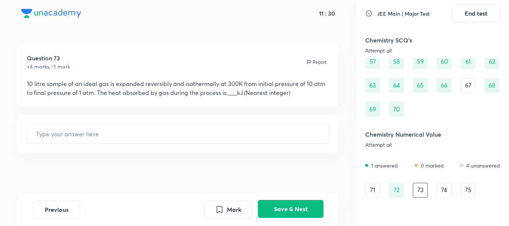
click at [292, 206] on button "Save & Next" at bounding box center [291, 209] width 66 height 18
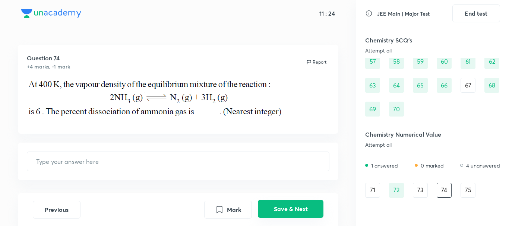
click at [297, 208] on button "Save & Next" at bounding box center [291, 209] width 66 height 18
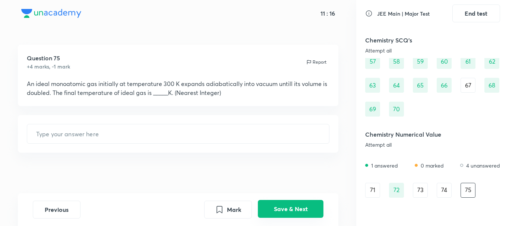
click at [310, 206] on button "Save & Next" at bounding box center [291, 209] width 66 height 18
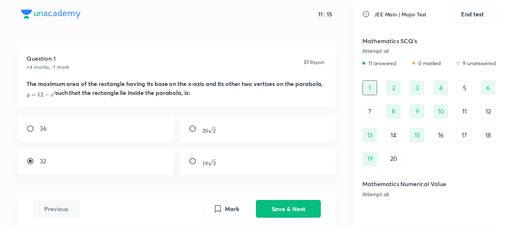
scroll to position [0, 0]
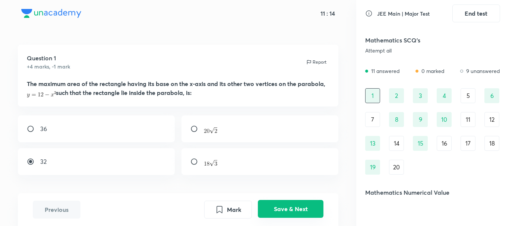
click at [279, 206] on button "Save & Next" at bounding box center [291, 209] width 66 height 18
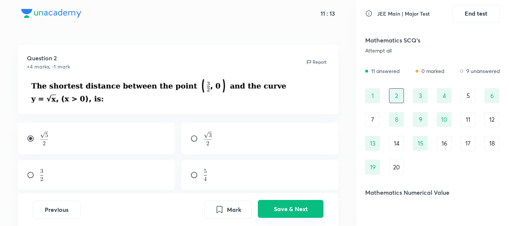
click at [279, 206] on button "Save & Next" at bounding box center [291, 209] width 66 height 18
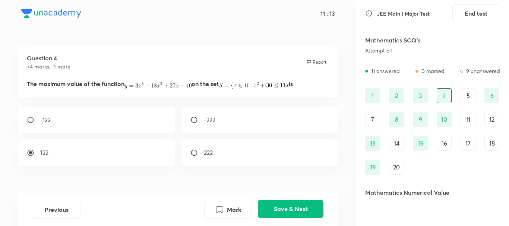
click at [279, 206] on button "Save & Next" at bounding box center [291, 209] width 66 height 18
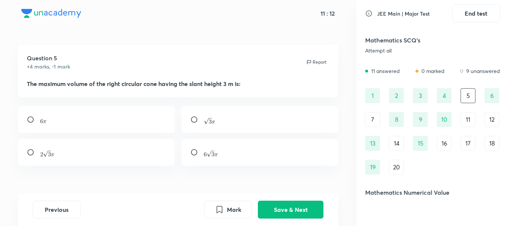
click at [446, 142] on div "16" at bounding box center [444, 143] width 15 height 15
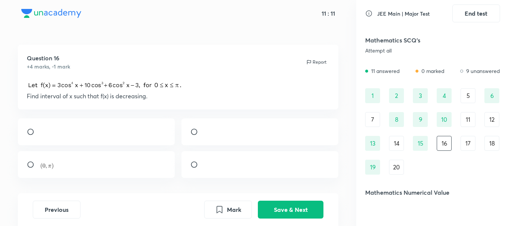
click at [467, 143] on div "17" at bounding box center [468, 143] width 15 height 15
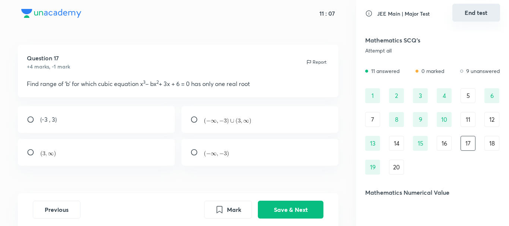
click at [477, 9] on button "End test" at bounding box center [477, 13] width 48 height 18
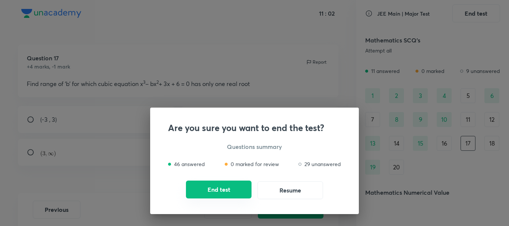
click at [201, 188] on button "End test" at bounding box center [219, 190] width 66 height 18
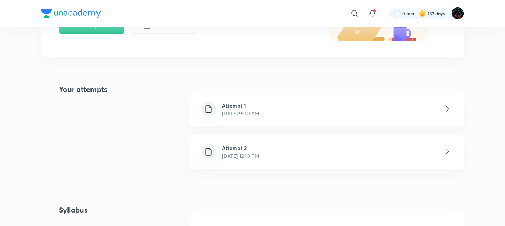
scroll to position [122, 0]
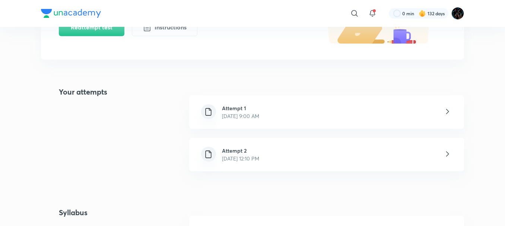
click at [290, 157] on div "Attempt 2 [DATE] 12:10 PM" at bounding box center [326, 155] width 275 height 34
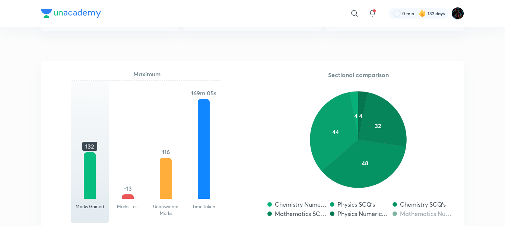
scroll to position [666, 0]
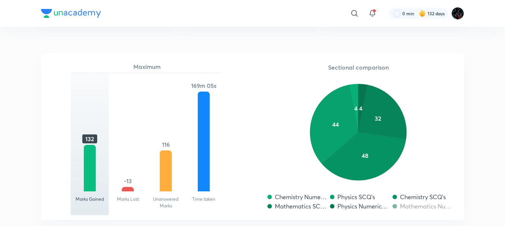
click at [166, 167] on div at bounding box center [166, 171] width 12 height 41
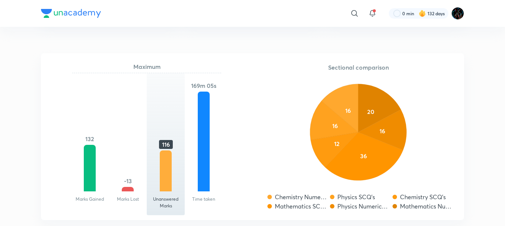
click at [121, 185] on div "-13" at bounding box center [128, 181] width 14 height 9
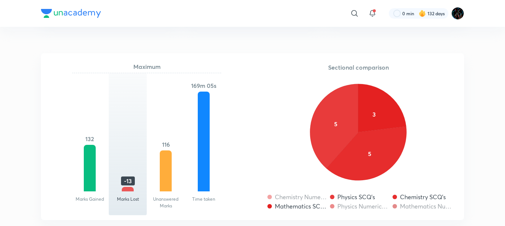
click at [101, 177] on div "132" at bounding box center [90, 138] width 38 height 106
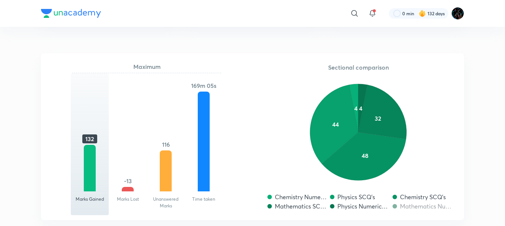
click at [120, 186] on div "-13" at bounding box center [128, 138] width 38 height 106
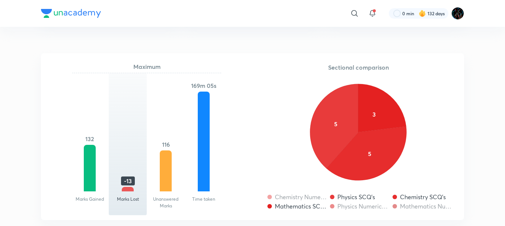
click at [95, 176] on div at bounding box center [90, 168] width 12 height 47
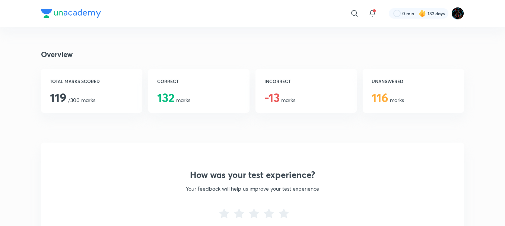
scroll to position [154, 0]
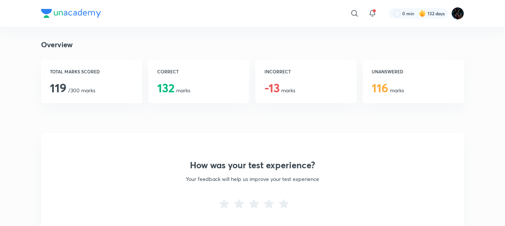
click at [394, 73] on h6 "UNANSWERED" at bounding box center [413, 71] width 83 height 7
click at [177, 83] on div "CORRECT 132 marks" at bounding box center [198, 81] width 101 height 44
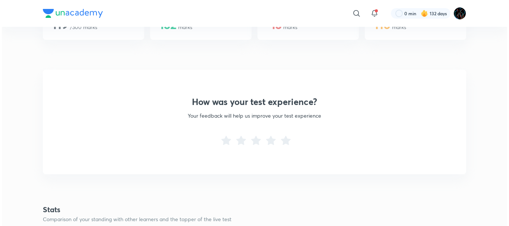
scroll to position [228, 0]
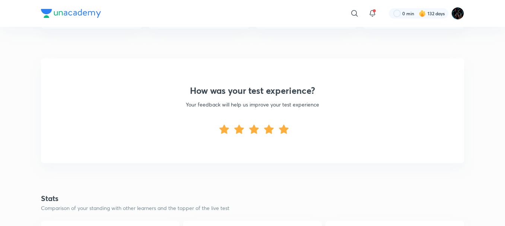
click at [285, 132] on icon at bounding box center [284, 128] width 10 height 9
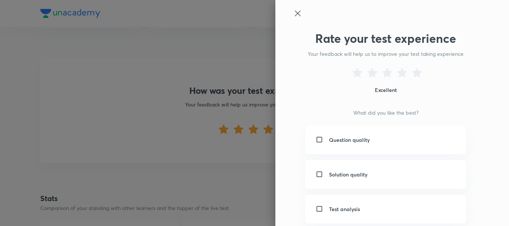
click at [316, 139] on input "checkbox" at bounding box center [321, 140] width 10 height 8
checkbox input "true"
click at [316, 175] on input "checkbox" at bounding box center [321, 175] width 10 height 8
checkbox input "true"
click at [316, 213] on input "checkbox" at bounding box center [321, 209] width 10 height 8
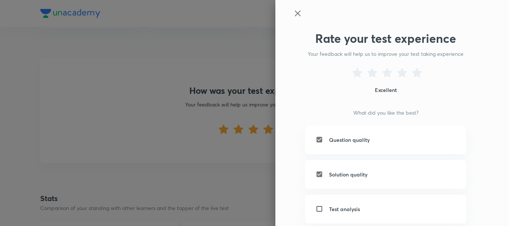
checkbox input "true"
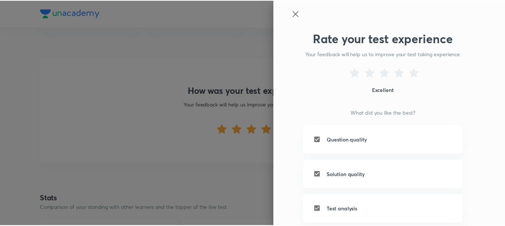
scroll to position [147, 0]
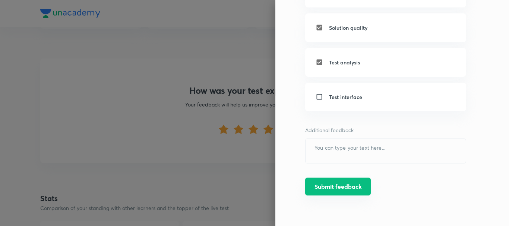
click at [341, 186] on button "Submit feedback" at bounding box center [338, 187] width 66 height 18
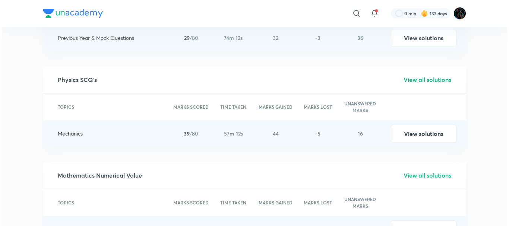
scroll to position [0, 0]
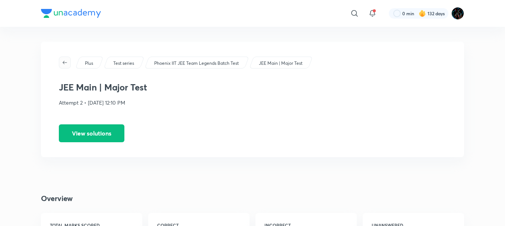
click at [67, 63] on icon "button" at bounding box center [65, 62] width 4 height 3
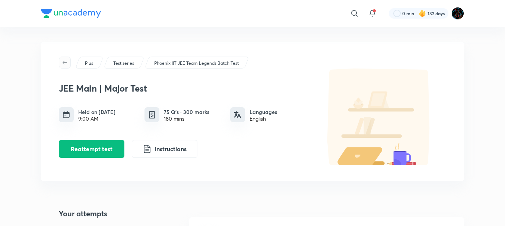
click at [62, 64] on span "button" at bounding box center [64, 63] width 11 height 6
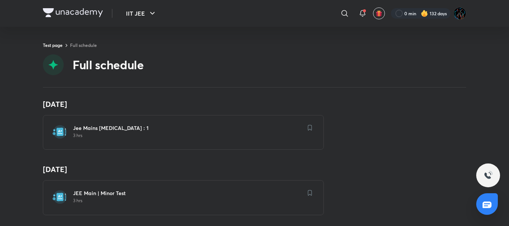
click at [52, 10] on img at bounding box center [73, 12] width 60 height 9
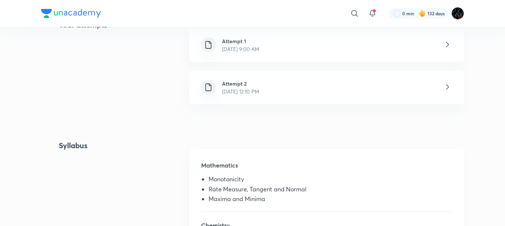
scroll to position [194, 0]
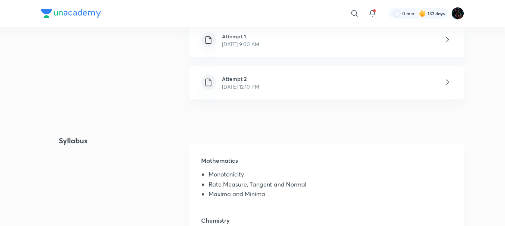
click at [157, 110] on div "Plus Test series Phoenix IIT JEE Team Legends Batch Test JEE Main | Major Test …" at bounding box center [252, 98] width 423 height 500
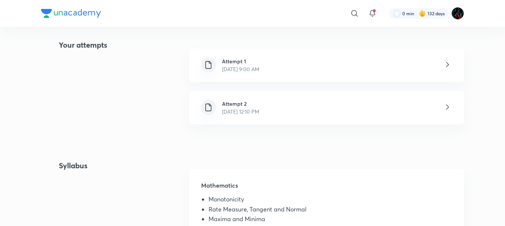
scroll to position [157, 0]
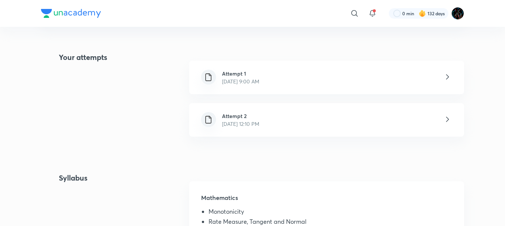
click at [233, 82] on p "[DATE] 9:00 AM" at bounding box center [240, 82] width 37 height 8
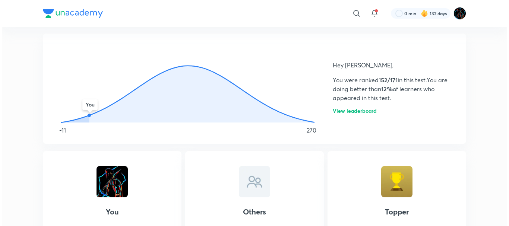
scroll to position [278, 0]
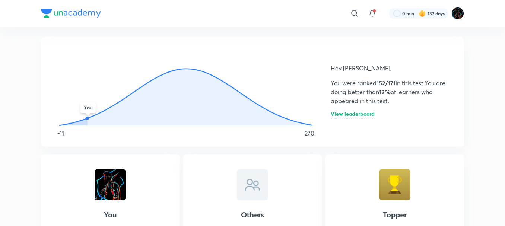
click at [353, 114] on h6 "View leaderboard" at bounding box center [353, 115] width 44 height 8
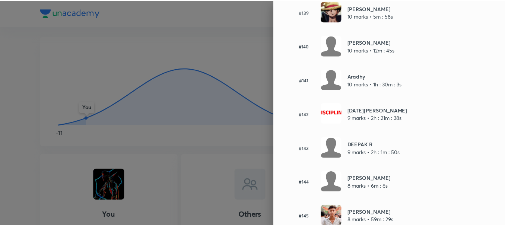
scroll to position [4794, 0]
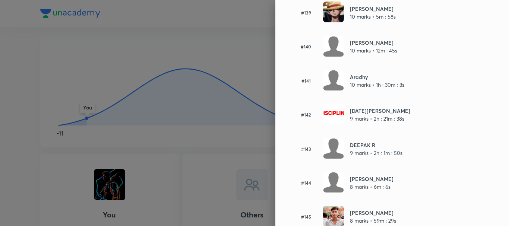
click at [156, 62] on div at bounding box center [254, 113] width 509 height 226
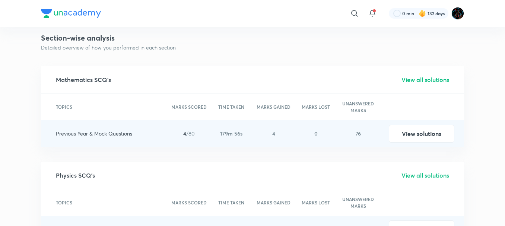
scroll to position [862, 0]
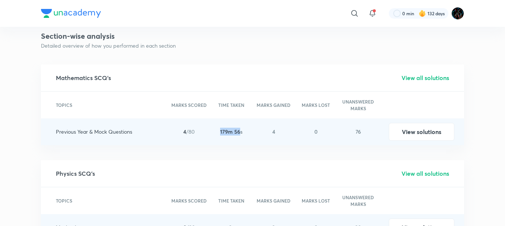
drag, startPoint x: 241, startPoint y: 133, endPoint x: 220, endPoint y: 129, distance: 21.7
click at [220, 129] on div "179m 56s" at bounding box center [231, 132] width 42 height 27
click at [227, 130] on p "179m 56s" at bounding box center [231, 132] width 22 height 8
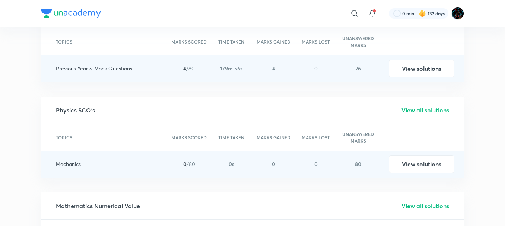
scroll to position [0, 0]
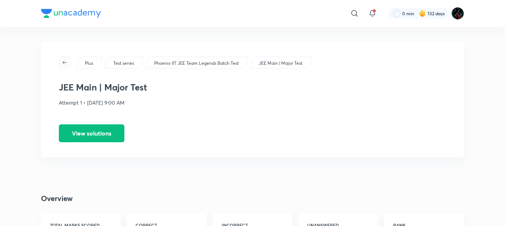
click at [67, 63] on icon "button" at bounding box center [65, 63] width 6 height 6
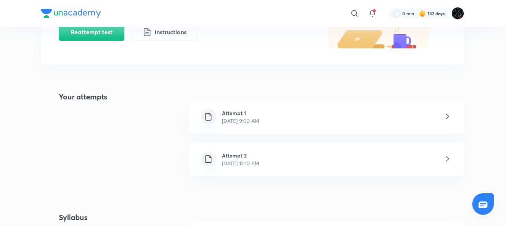
scroll to position [129, 0]
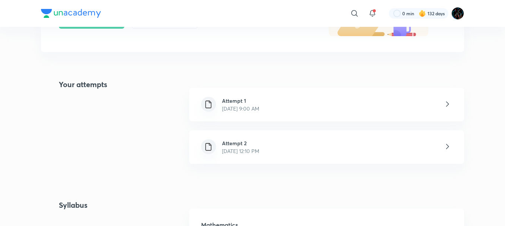
click at [247, 153] on p "[DATE] 12:10 PM" at bounding box center [240, 151] width 37 height 8
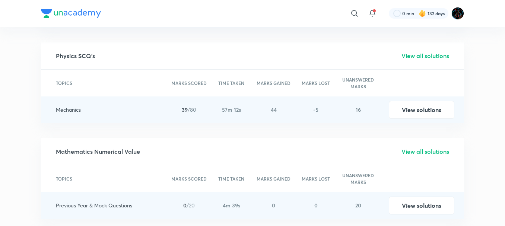
scroll to position [869, 0]
click at [401, 106] on button "View solutions" at bounding box center [422, 110] width 66 height 18
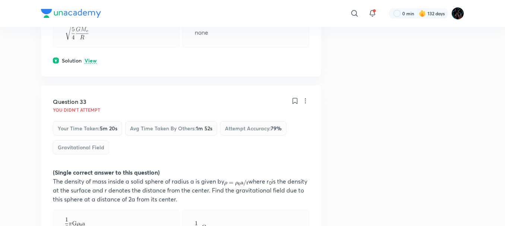
scroll to position [1782, 0]
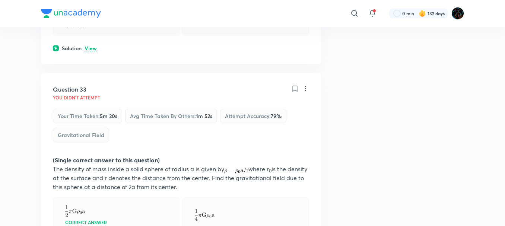
click at [86, 51] on p "View" at bounding box center [91, 49] width 12 height 6
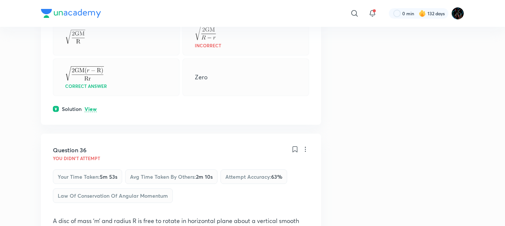
scroll to position [2594, 0]
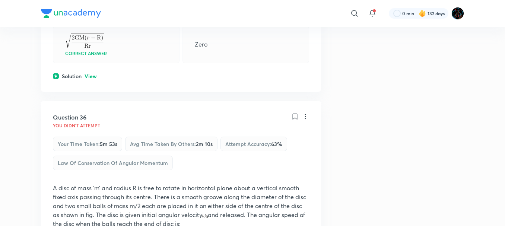
click at [89, 79] on p "View" at bounding box center [91, 77] width 12 height 6
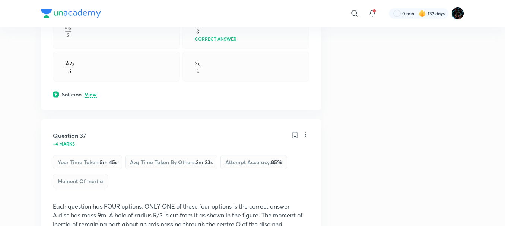
scroll to position [3042, 0]
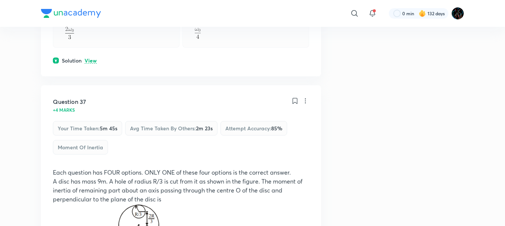
click at [90, 64] on p "View" at bounding box center [91, 61] width 12 height 6
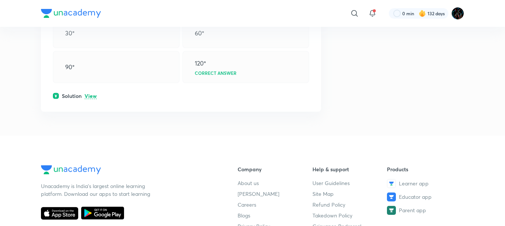
scroll to position [4118, 0]
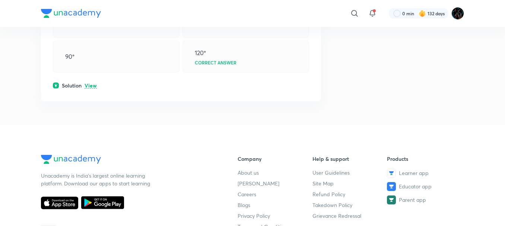
click at [88, 89] on p "View" at bounding box center [91, 86] width 12 height 6
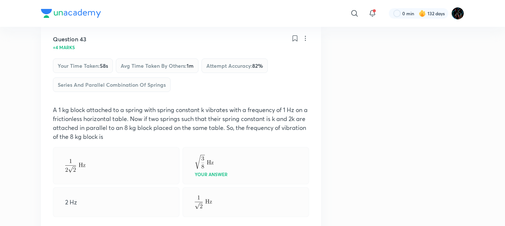
scroll to position [4722, 0]
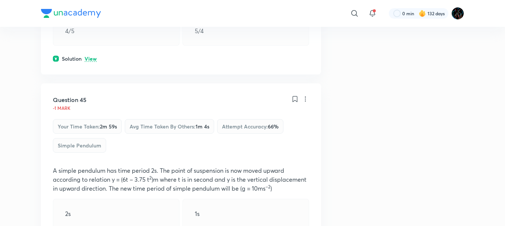
scroll to position [5214, 0]
click at [88, 62] on p "View" at bounding box center [91, 59] width 12 height 6
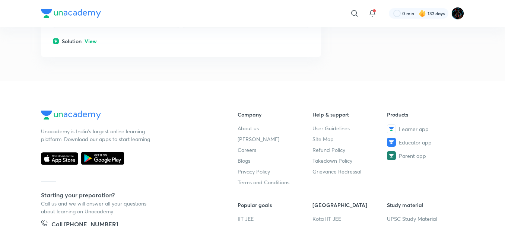
scroll to position [5514, 0]
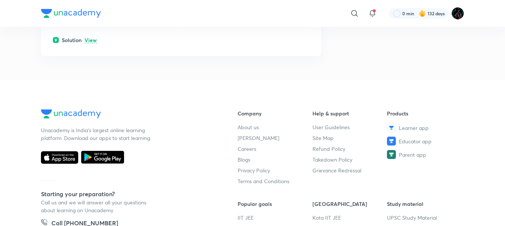
click at [92, 43] on p "View" at bounding box center [91, 41] width 12 height 6
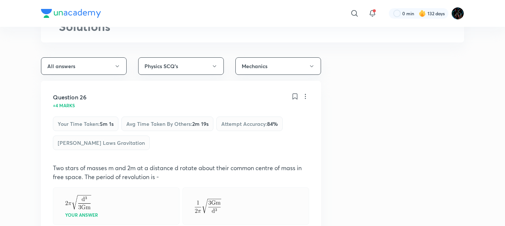
scroll to position [0, 0]
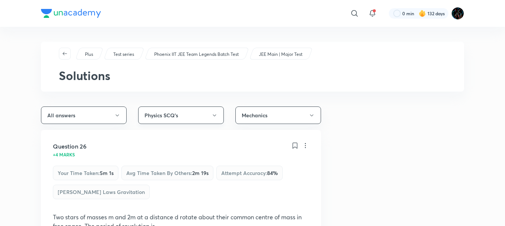
click at [177, 115] on button "Physics SCQ's" at bounding box center [181, 116] width 86 height 18
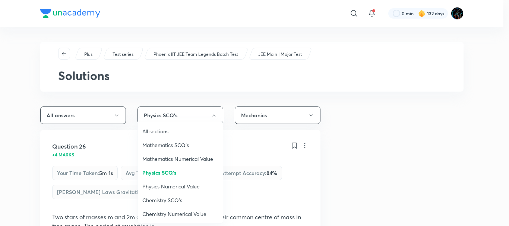
click at [177, 182] on li "Physics Numerical Value" at bounding box center [180, 187] width 85 height 14
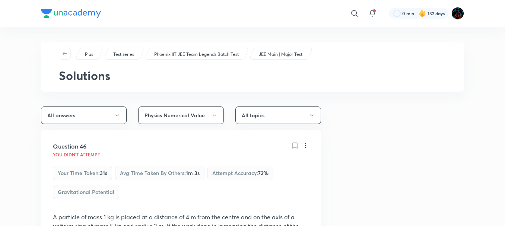
click at [205, 117] on button "Physics Numerical Value" at bounding box center [181, 116] width 86 height 18
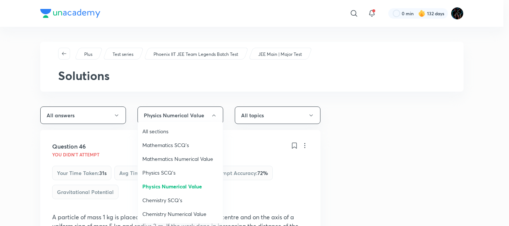
click at [171, 145] on span "Mathematics SCQ's" at bounding box center [180, 145] width 76 height 8
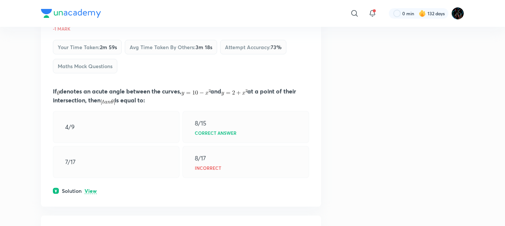
scroll to position [559, 0]
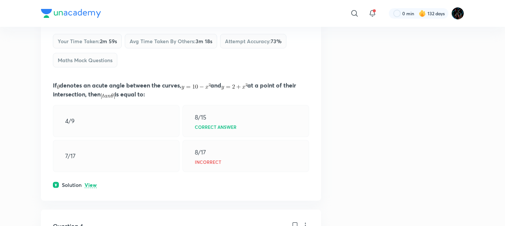
click at [90, 186] on p "View" at bounding box center [91, 186] width 12 height 6
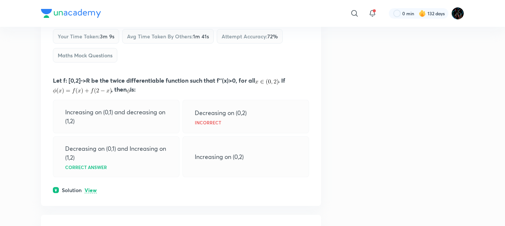
scroll to position [1359, 0]
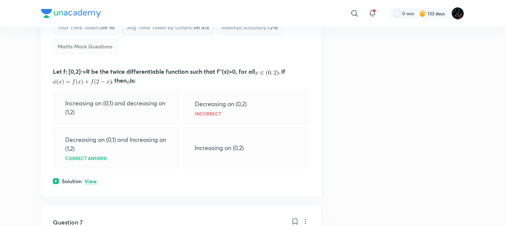
click at [90, 182] on p "View" at bounding box center [91, 182] width 12 height 6
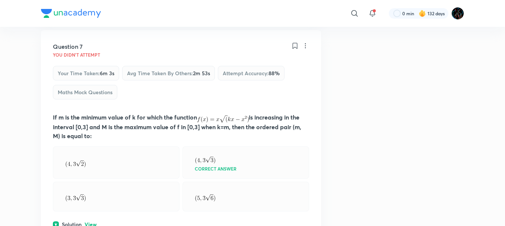
scroll to position [1650, 0]
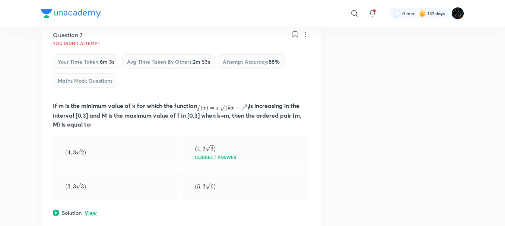
click at [90, 215] on p "View" at bounding box center [91, 214] width 12 height 6
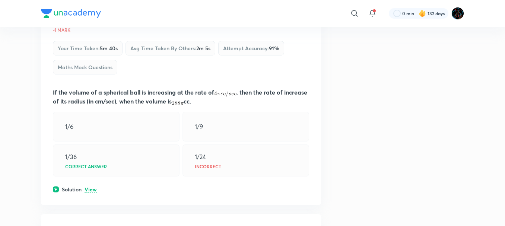
scroll to position [2463, 0]
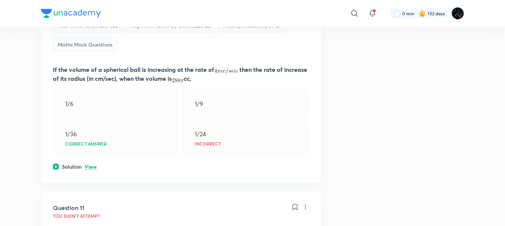
click at [91, 167] on p "View" at bounding box center [91, 167] width 12 height 6
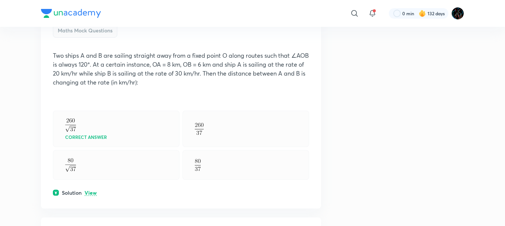
scroll to position [2830, 0]
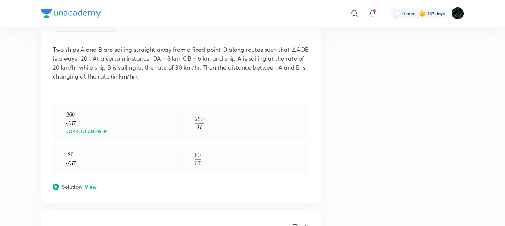
click at [92, 185] on p "View" at bounding box center [91, 188] width 12 height 6
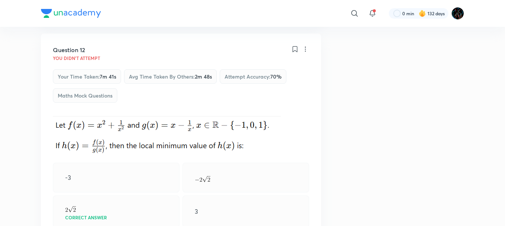
scroll to position [3231, 0]
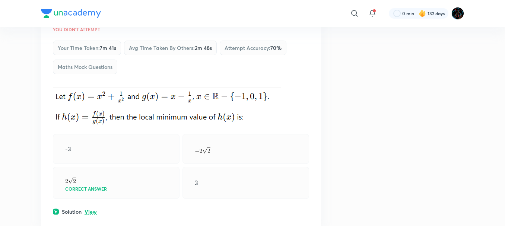
click at [89, 214] on p "View" at bounding box center [91, 212] width 12 height 6
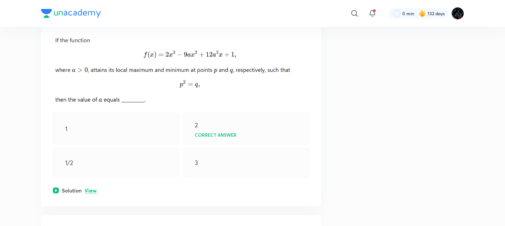
scroll to position [3874, 0]
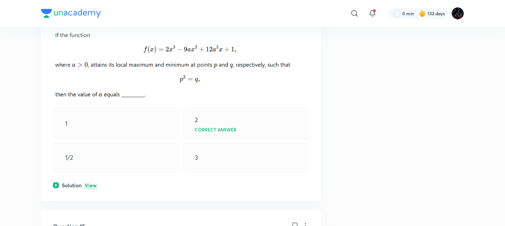
click at [92, 185] on p "View" at bounding box center [91, 186] width 12 height 6
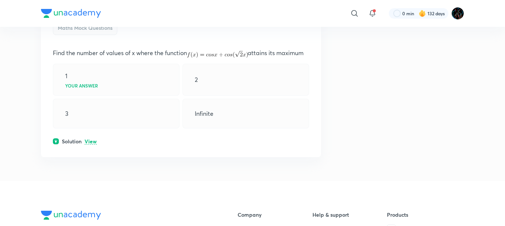
scroll to position [4386, 0]
click at [88, 141] on p "View" at bounding box center [91, 142] width 12 height 6
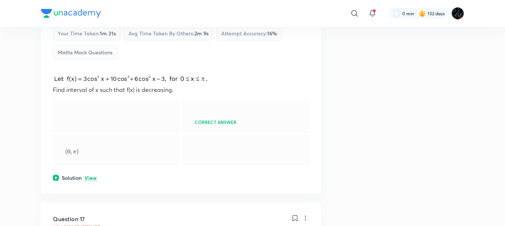
scroll to position [4741, 0]
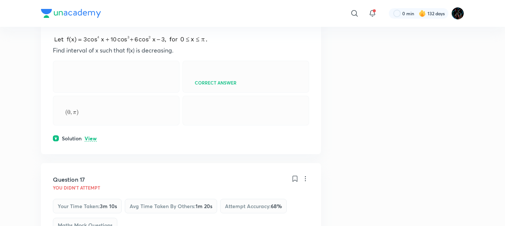
click at [91, 142] on p "View" at bounding box center [91, 139] width 12 height 6
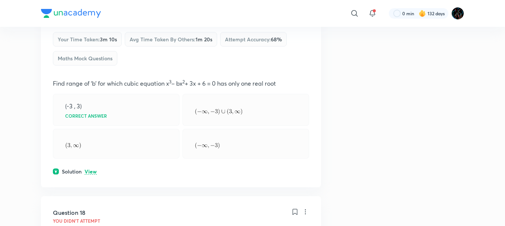
scroll to position [5057, 0]
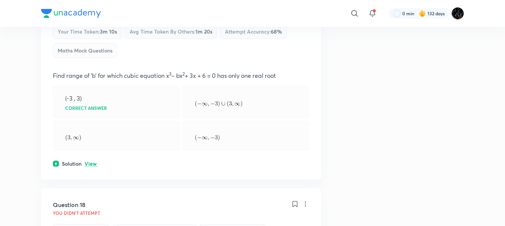
click at [94, 167] on p "View" at bounding box center [91, 164] width 12 height 6
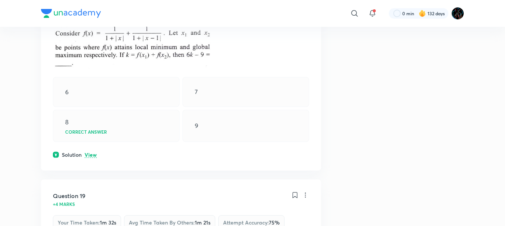
scroll to position [5397, 0]
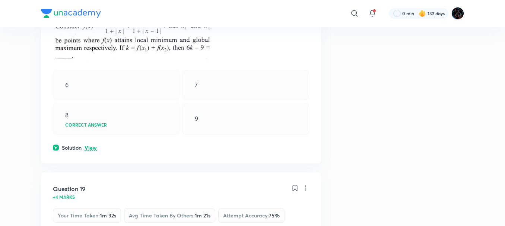
click at [91, 151] on p "View" at bounding box center [91, 148] width 12 height 6
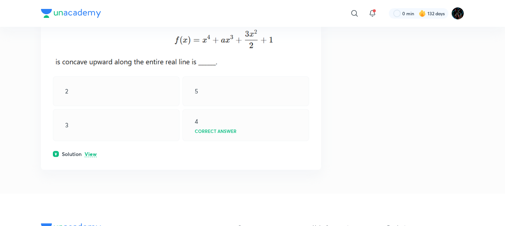
scroll to position [5979, 0]
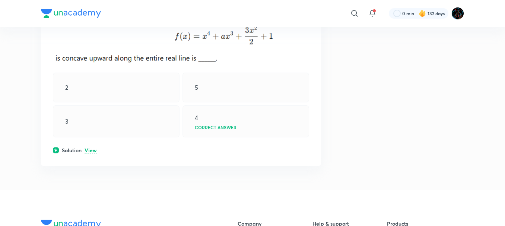
click at [88, 154] on p "View" at bounding box center [91, 151] width 12 height 6
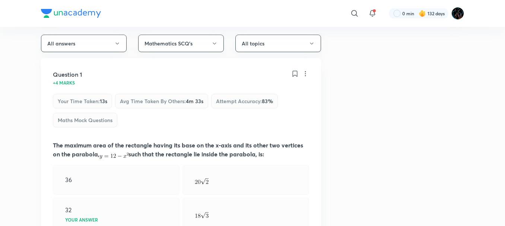
scroll to position [62, 0]
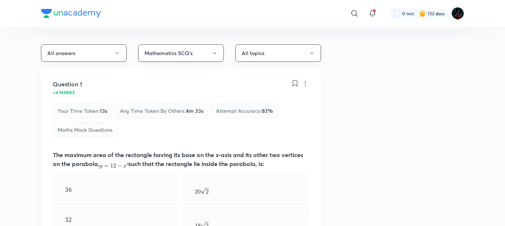
click at [150, 59] on button "Mathematics SCQ's" at bounding box center [181, 53] width 86 height 18
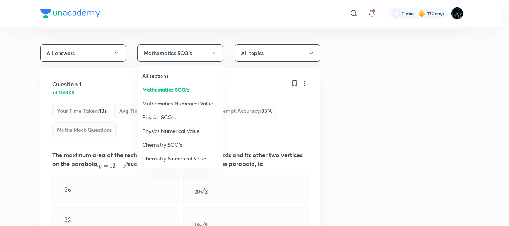
click at [155, 144] on span "Chemistry SCQ's" at bounding box center [180, 145] width 76 height 8
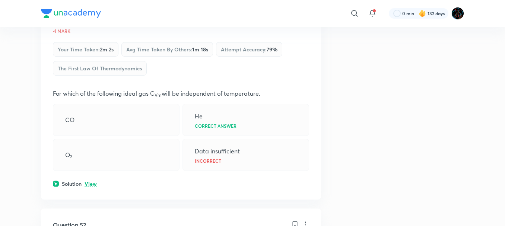
scroll to position [137, 0]
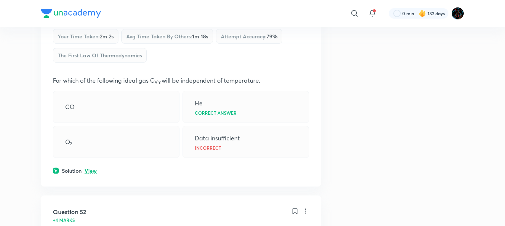
click at [94, 172] on p "View" at bounding box center [91, 171] width 12 height 6
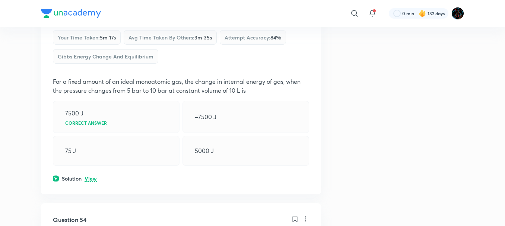
scroll to position [611, 0]
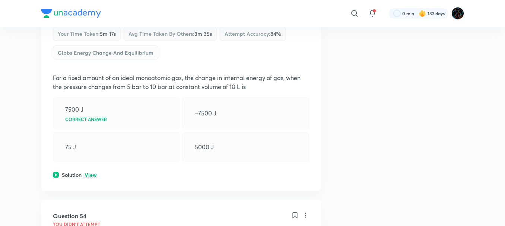
click at [88, 178] on p "View" at bounding box center [91, 176] width 12 height 6
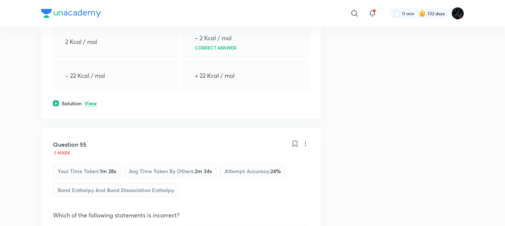
scroll to position [957, 0]
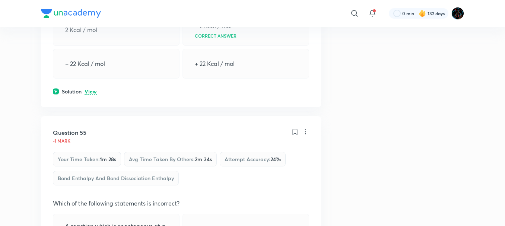
click at [90, 95] on p "View" at bounding box center [91, 92] width 12 height 6
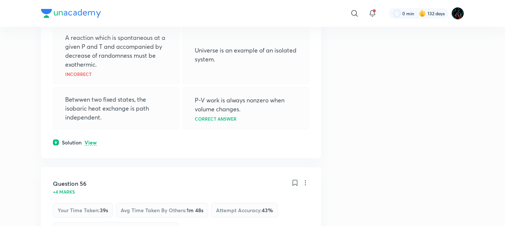
scroll to position [1260, 0]
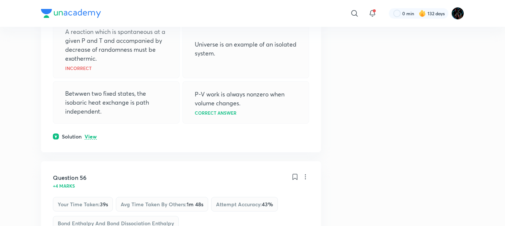
click at [91, 140] on p "View" at bounding box center [91, 137] width 12 height 6
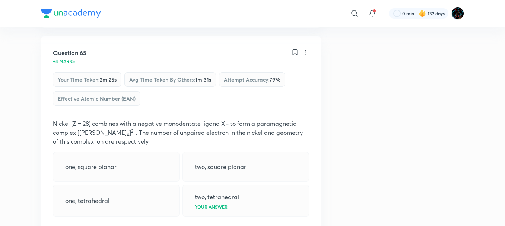
scroll to position [0, 0]
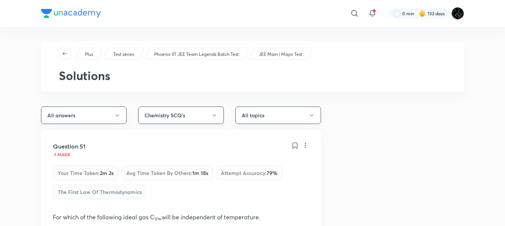
click at [167, 119] on button "Chemistry SCQ's" at bounding box center [181, 116] width 86 height 18
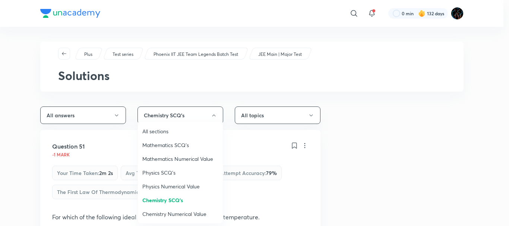
click at [159, 148] on span "Mathematics SCQ's" at bounding box center [180, 145] width 76 height 8
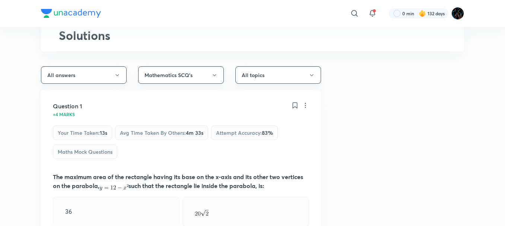
scroll to position [67, 0]
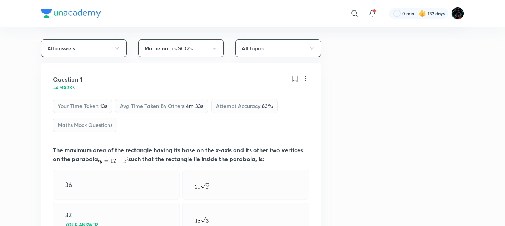
click at [187, 51] on button "Mathematics SCQ's" at bounding box center [181, 49] width 86 height 18
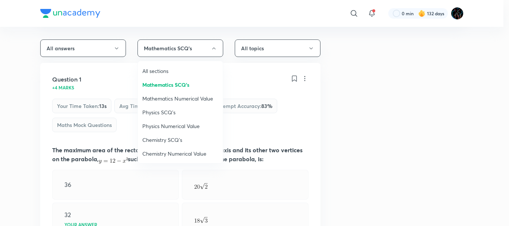
click at [179, 95] on span "Mathematics Numerical Value" at bounding box center [180, 99] width 76 height 8
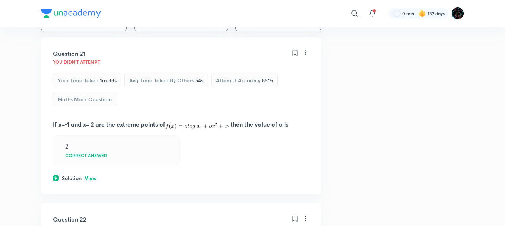
scroll to position [94, 0]
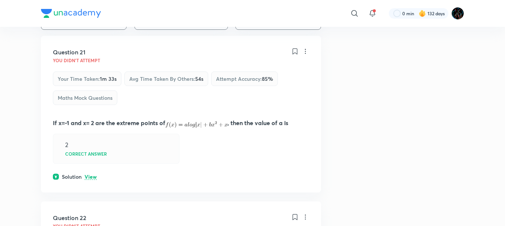
click at [91, 178] on p "View" at bounding box center [91, 177] width 12 height 6
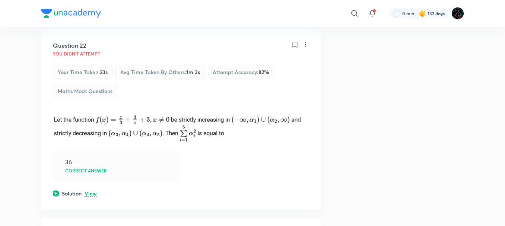
scroll to position [375, 0]
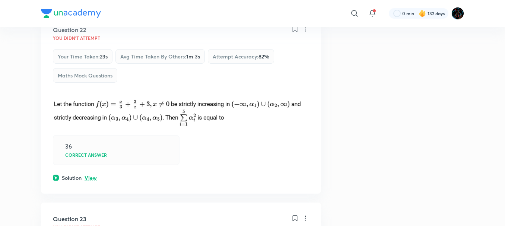
click at [94, 179] on p "View" at bounding box center [91, 179] width 12 height 6
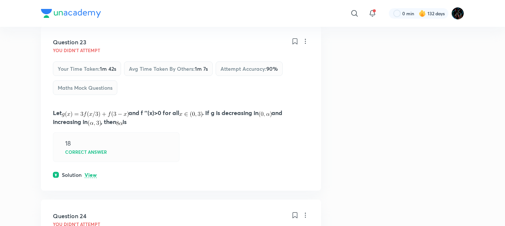
scroll to position [701, 0]
click at [93, 174] on p "View" at bounding box center [91, 175] width 12 height 6
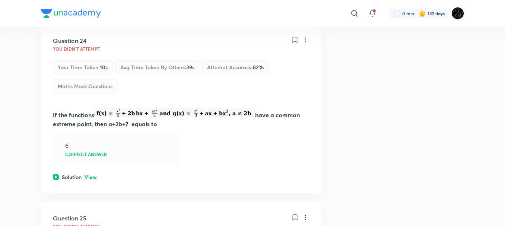
scroll to position [1223, 0]
click at [93, 176] on p "View" at bounding box center [91, 177] width 12 height 6
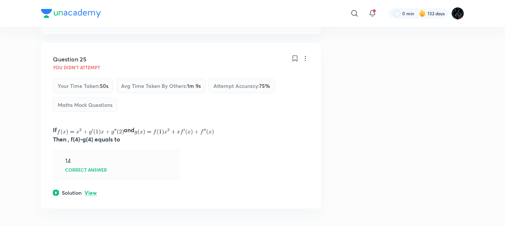
scroll to position [1479, 0]
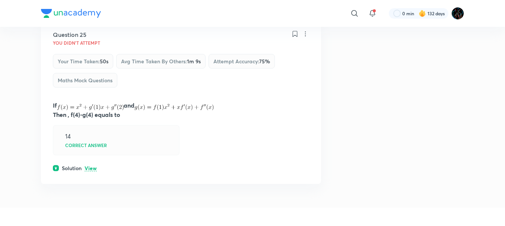
click at [94, 170] on p "View" at bounding box center [91, 169] width 12 height 6
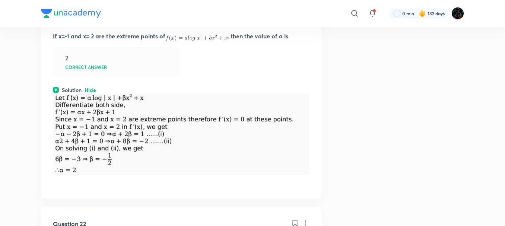
scroll to position [0, 0]
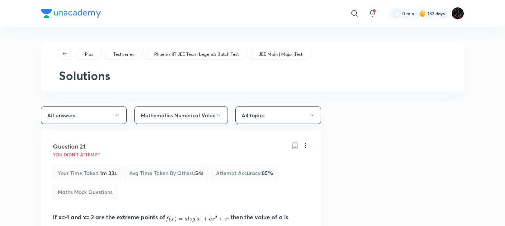
click at [171, 119] on button "Mathematics Numerical Value" at bounding box center [182, 116] width 94 height 18
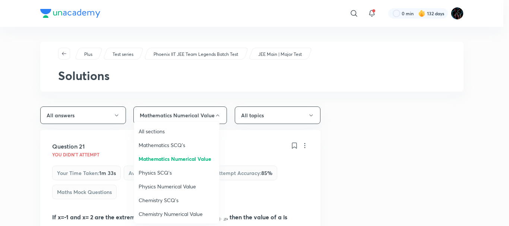
click at [156, 184] on span "Physics Numerical Value" at bounding box center [177, 187] width 76 height 8
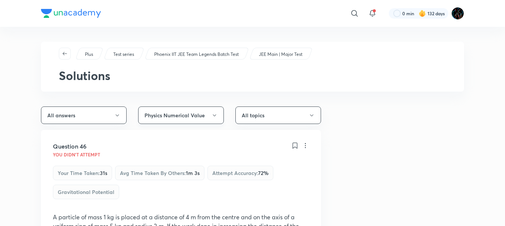
click at [207, 123] on button "Physics Numerical Value" at bounding box center [181, 116] width 86 height 18
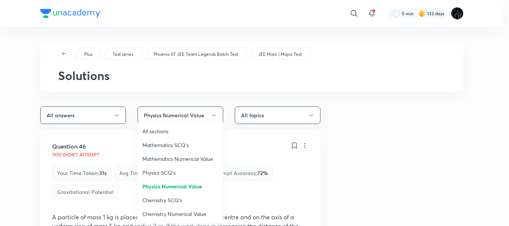
click at [172, 212] on span "Chemistry Numerical Value" at bounding box center [180, 214] width 76 height 8
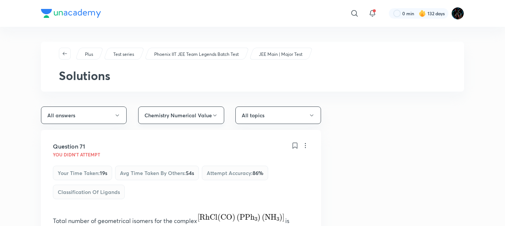
click at [182, 117] on button "Chemistry Numerical Value" at bounding box center [181, 116] width 86 height 18
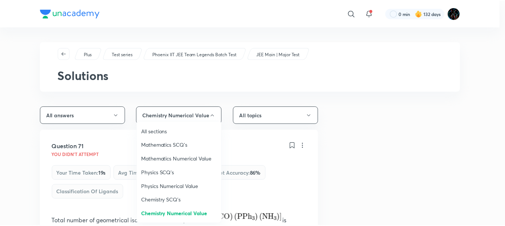
scroll to position [0, 0]
click at [102, 175] on div at bounding box center [254, 113] width 509 height 226
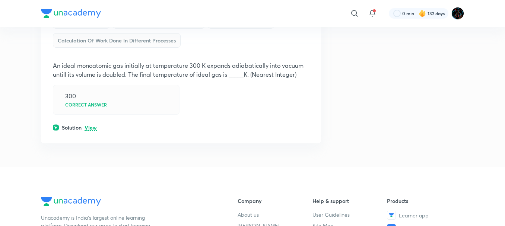
scroll to position [887, 0]
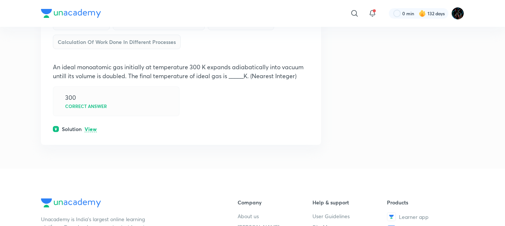
click at [91, 132] on p "View" at bounding box center [91, 130] width 12 height 6
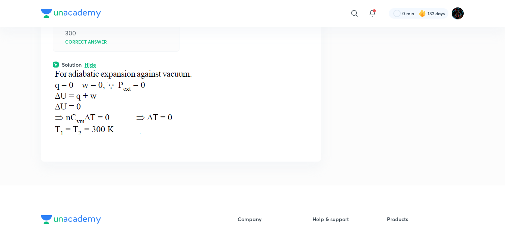
scroll to position [0, 0]
